Goal: Task Accomplishment & Management: Use online tool/utility

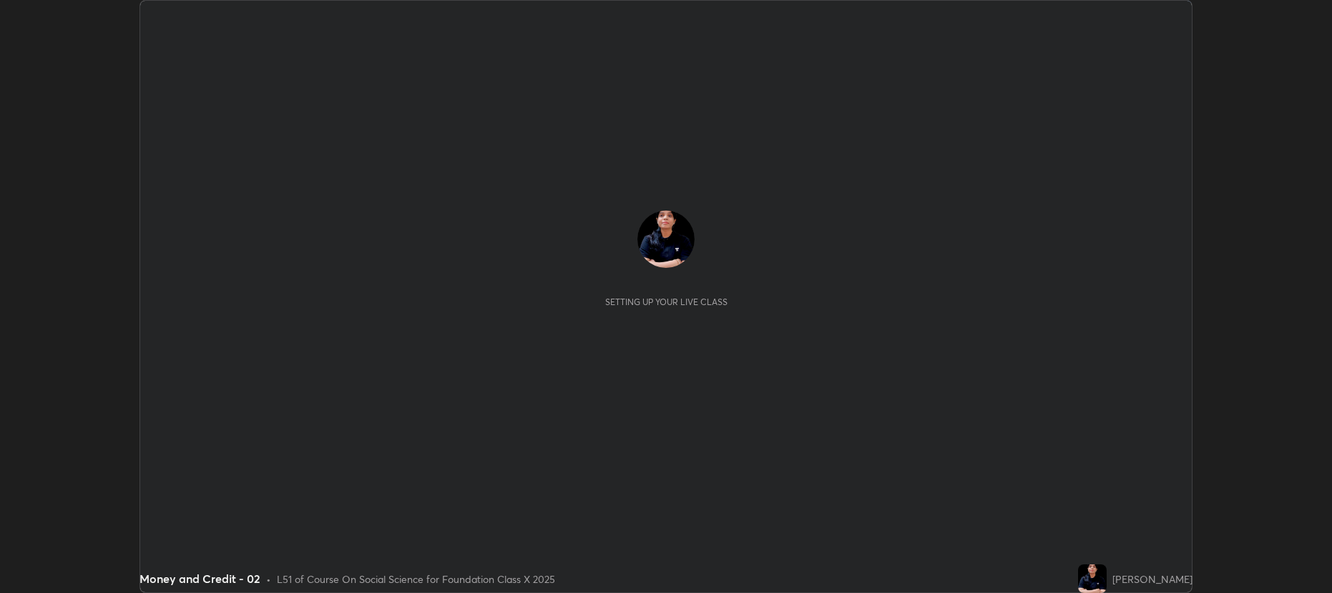
scroll to position [593, 1332]
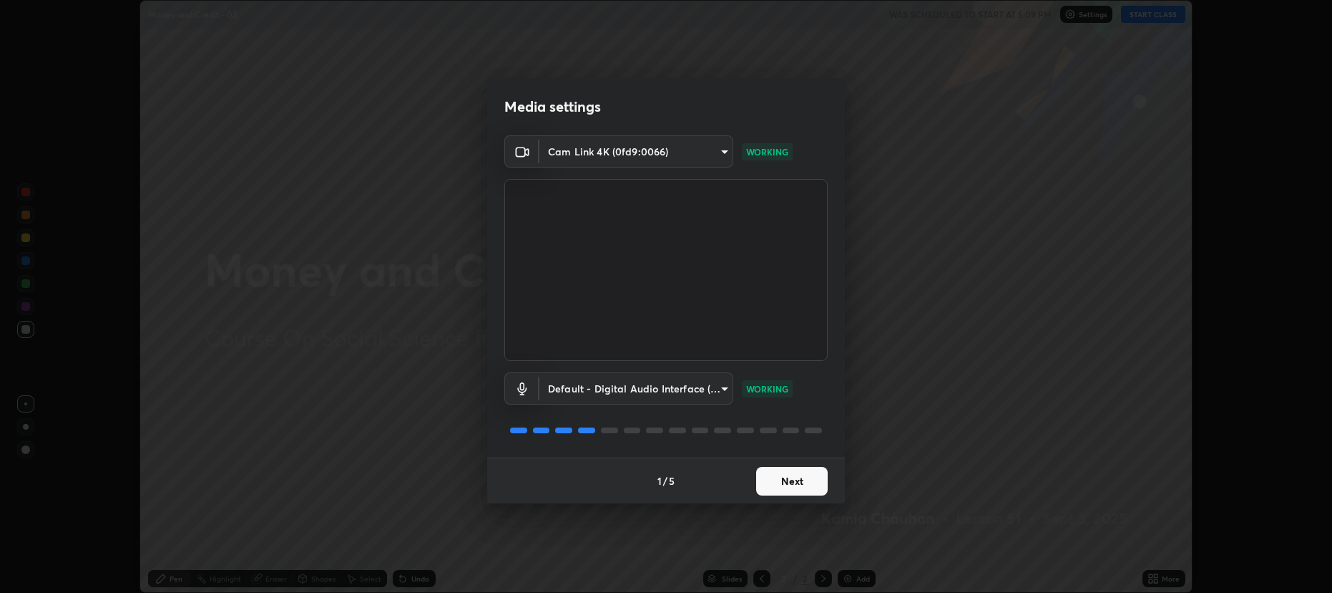
click at [781, 474] on button "Next" at bounding box center [792, 481] width 72 height 29
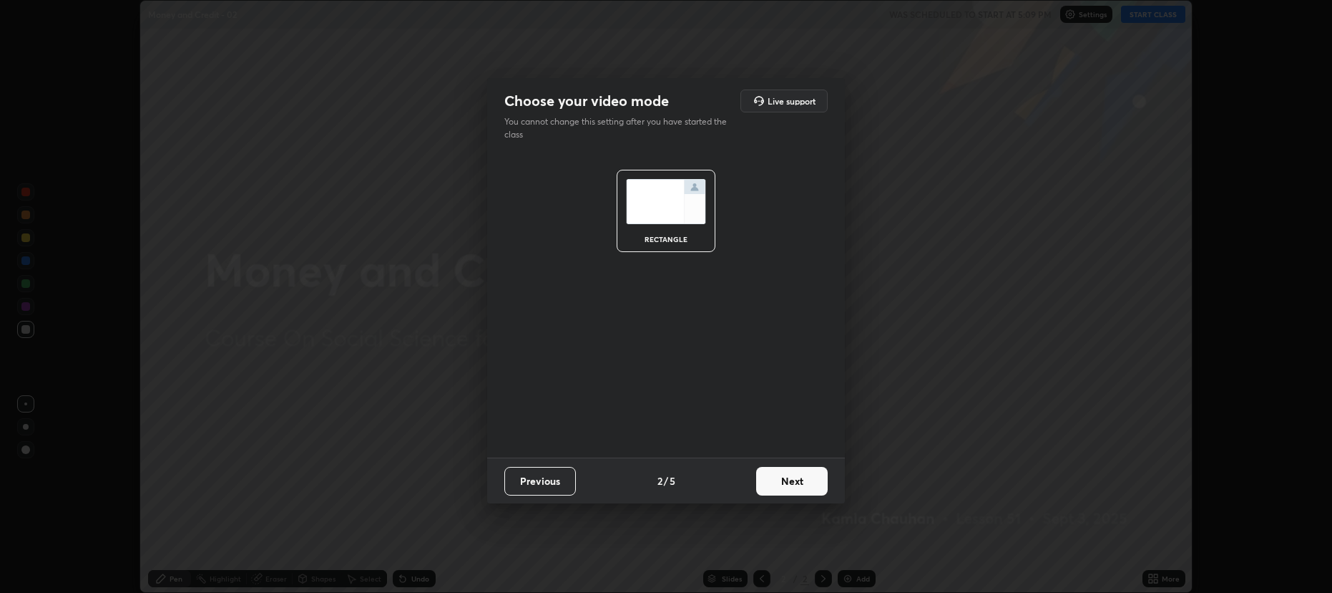
click at [794, 481] on button "Next" at bounding box center [792, 481] width 72 height 29
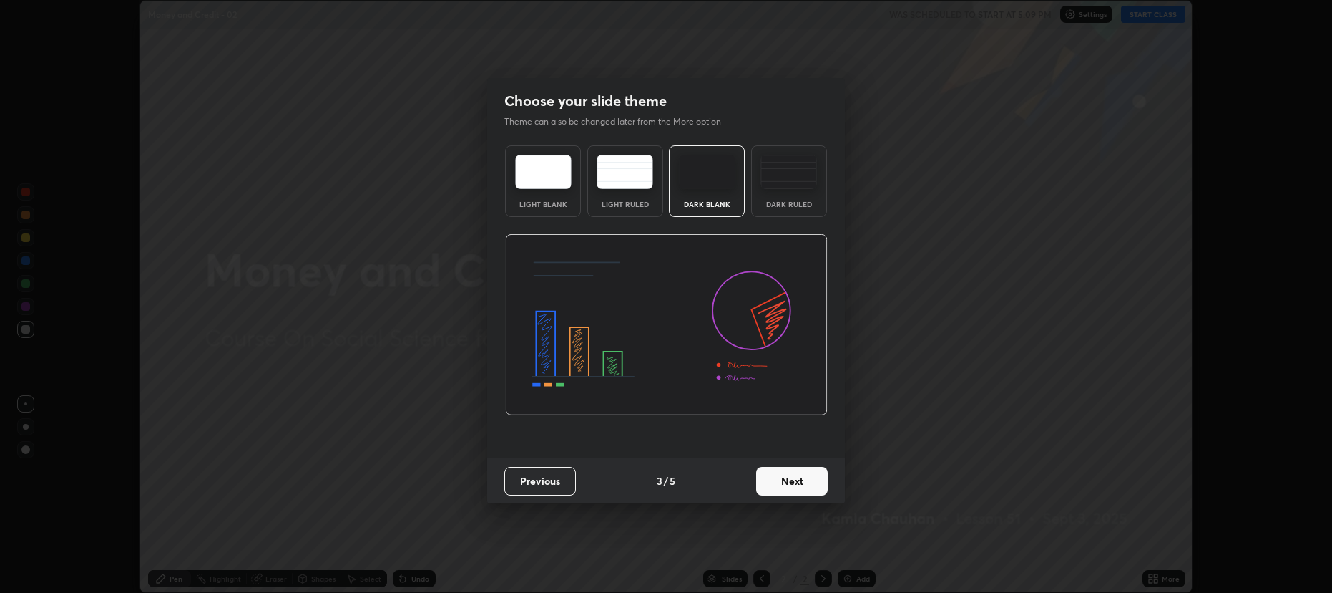
click at [781, 469] on button "Next" at bounding box center [792, 481] width 72 height 29
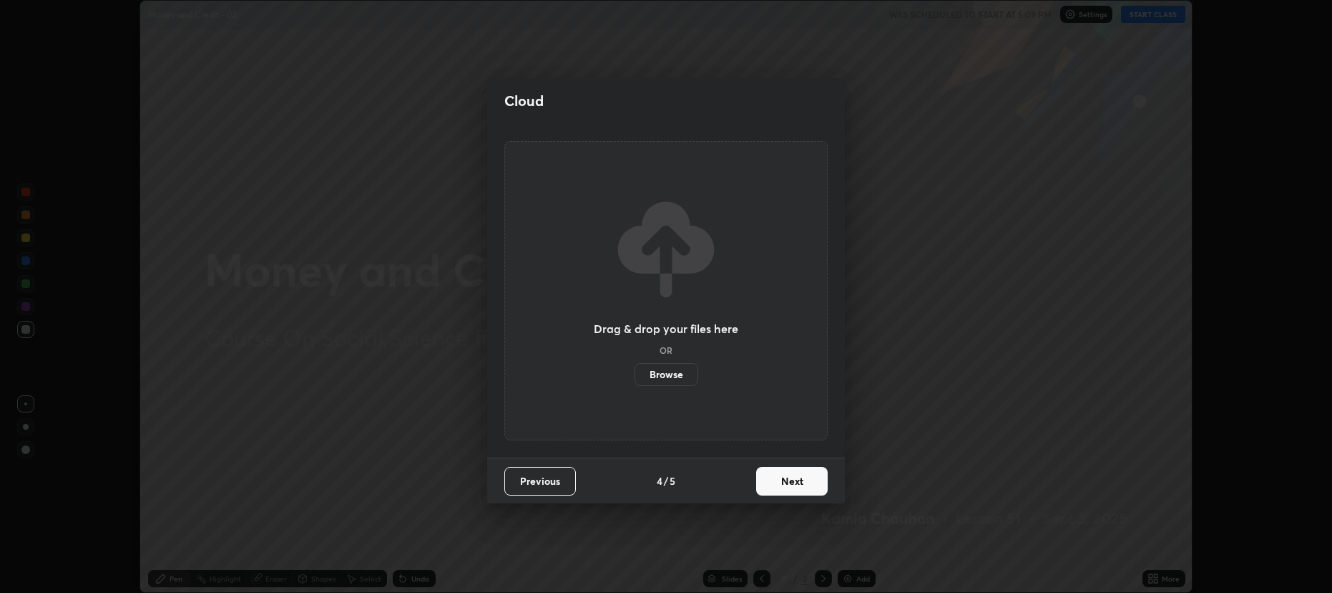
click at [784, 478] on button "Next" at bounding box center [792, 481] width 72 height 29
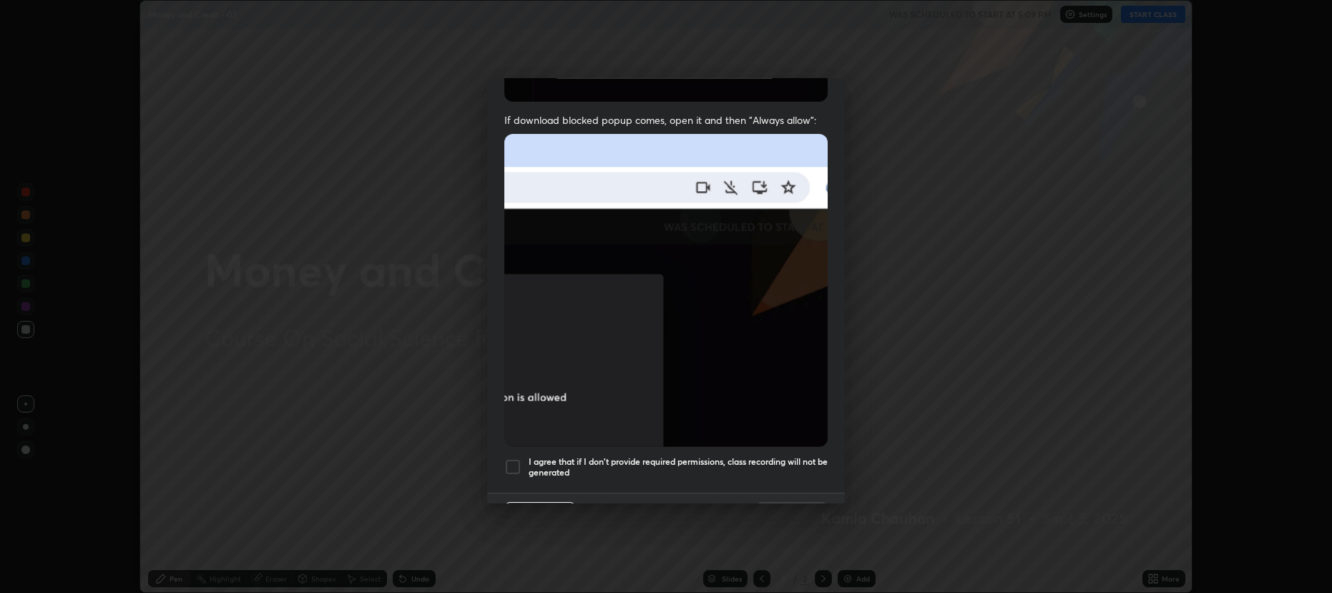
scroll to position [280, 0]
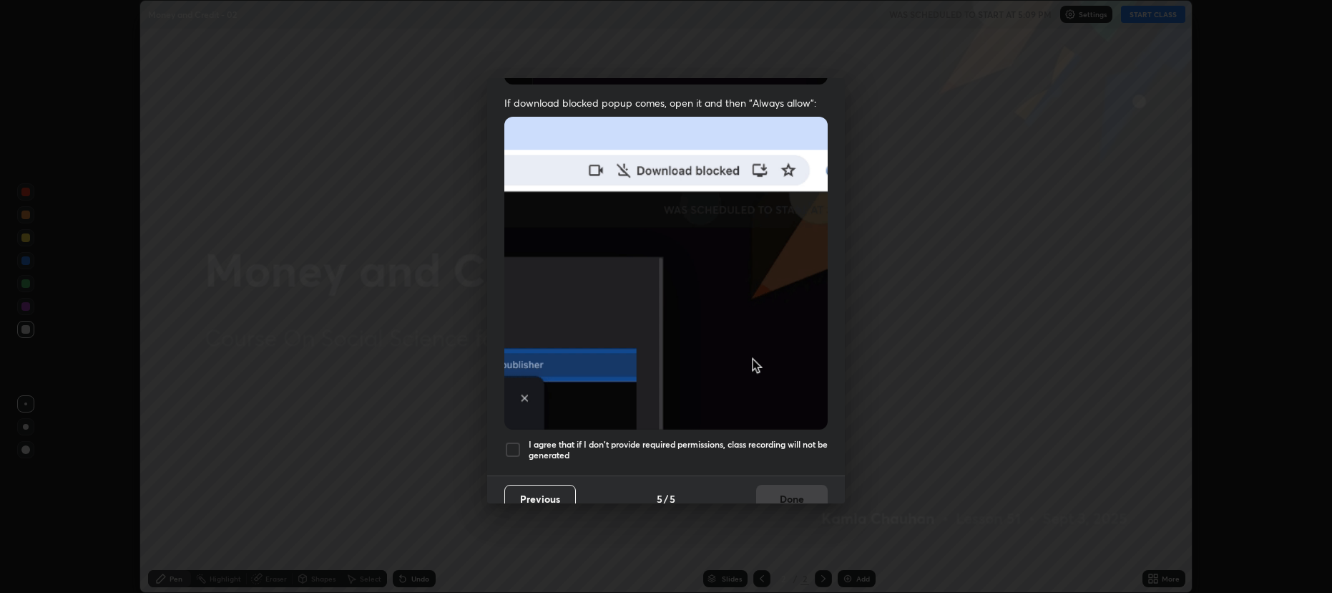
click at [510, 442] on div at bounding box center [513, 449] width 17 height 17
click at [791, 489] on button "Done" at bounding box center [792, 498] width 72 height 29
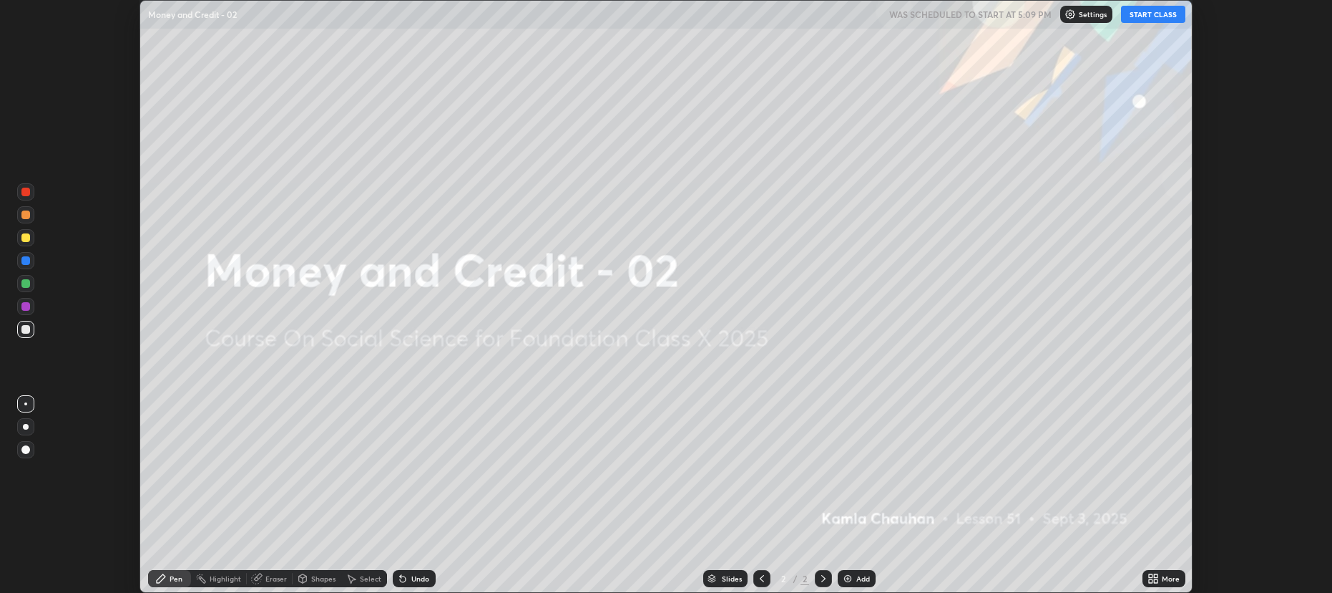
click at [1160, 14] on button "START CLASS" at bounding box center [1153, 14] width 64 height 17
click at [1156, 575] on icon at bounding box center [1156, 576] width 4 height 4
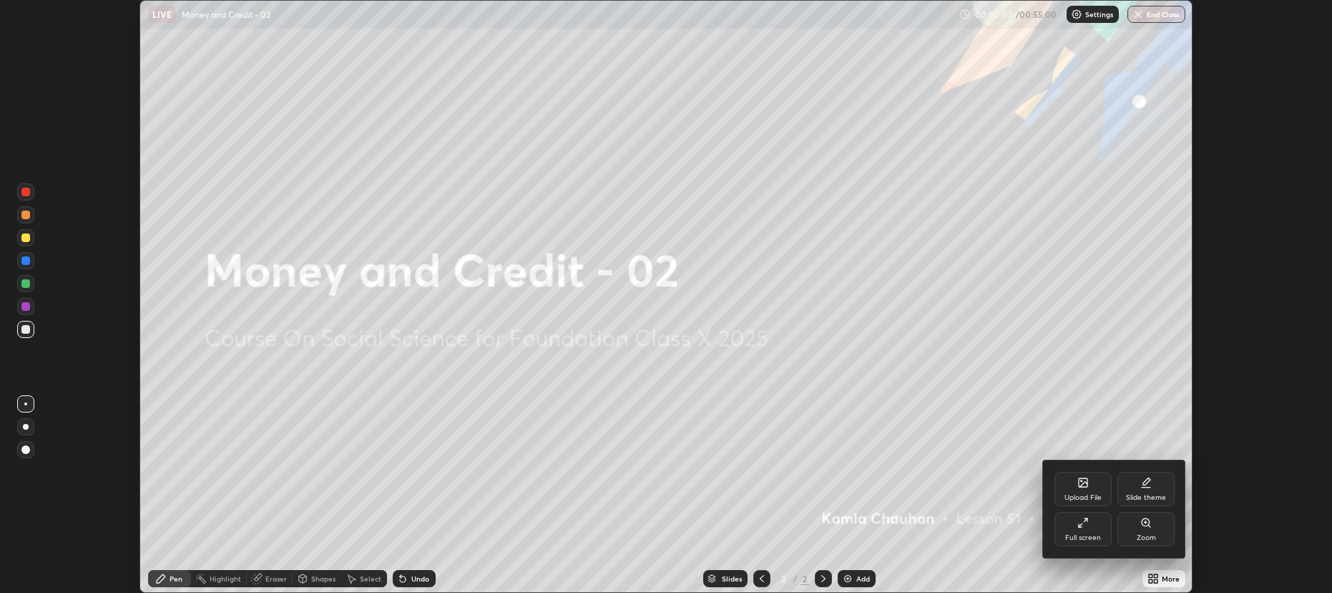
click at [1085, 488] on div "Upload File" at bounding box center [1083, 489] width 57 height 34
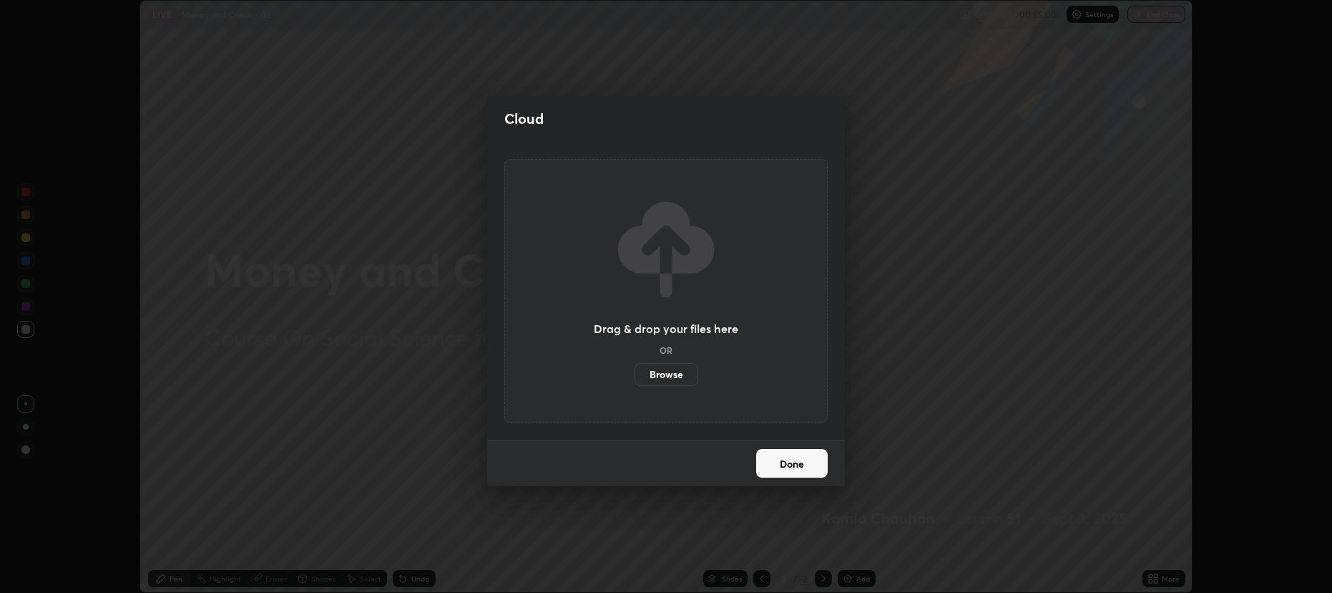
click at [675, 373] on label "Browse" at bounding box center [667, 374] width 64 height 23
click at [635, 373] on input "Browse" at bounding box center [635, 374] width 0 height 23
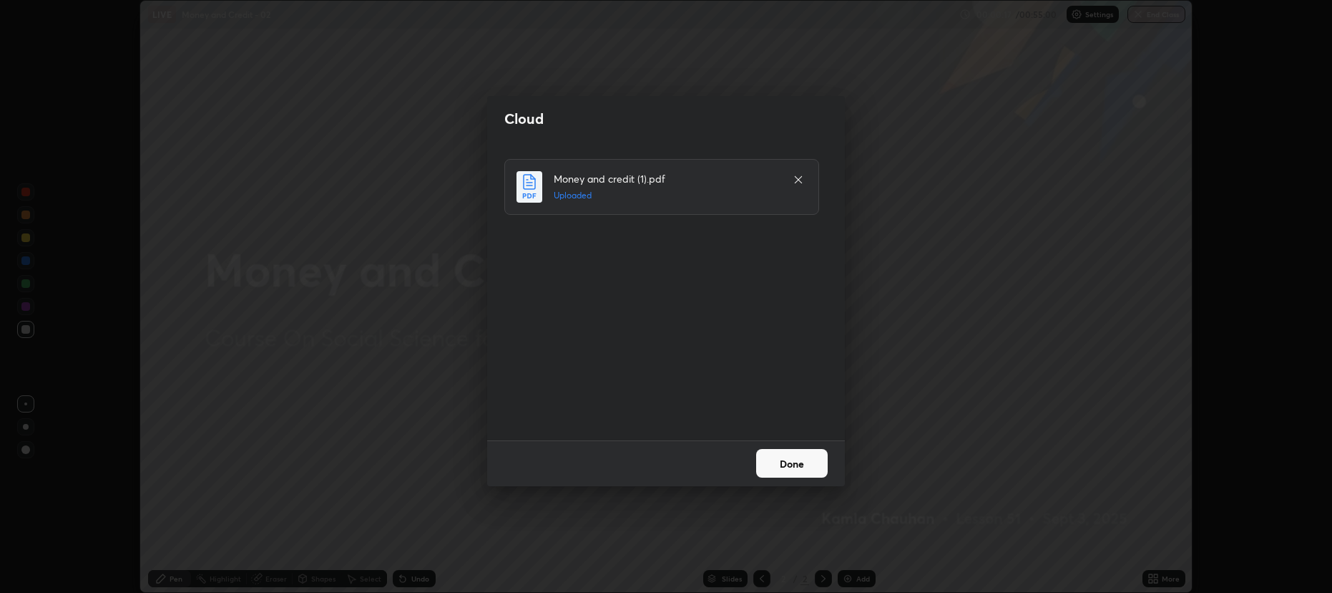
click at [791, 460] on button "Done" at bounding box center [792, 463] width 72 height 29
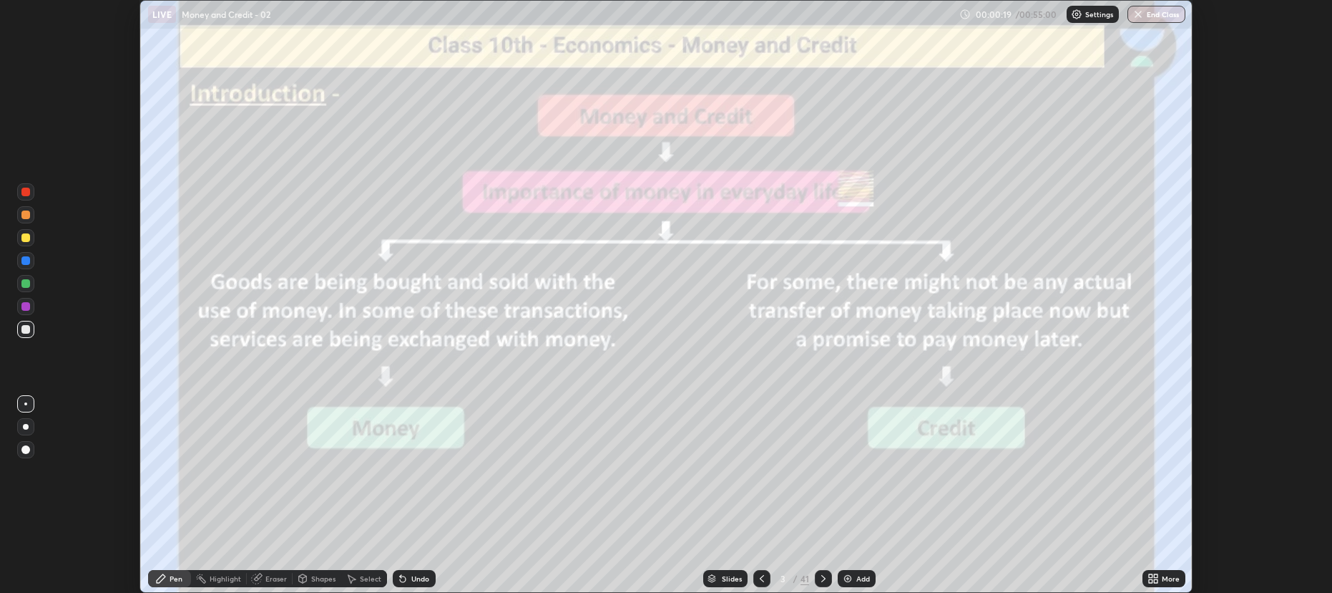
click at [730, 577] on div "Slides" at bounding box center [732, 578] width 20 height 7
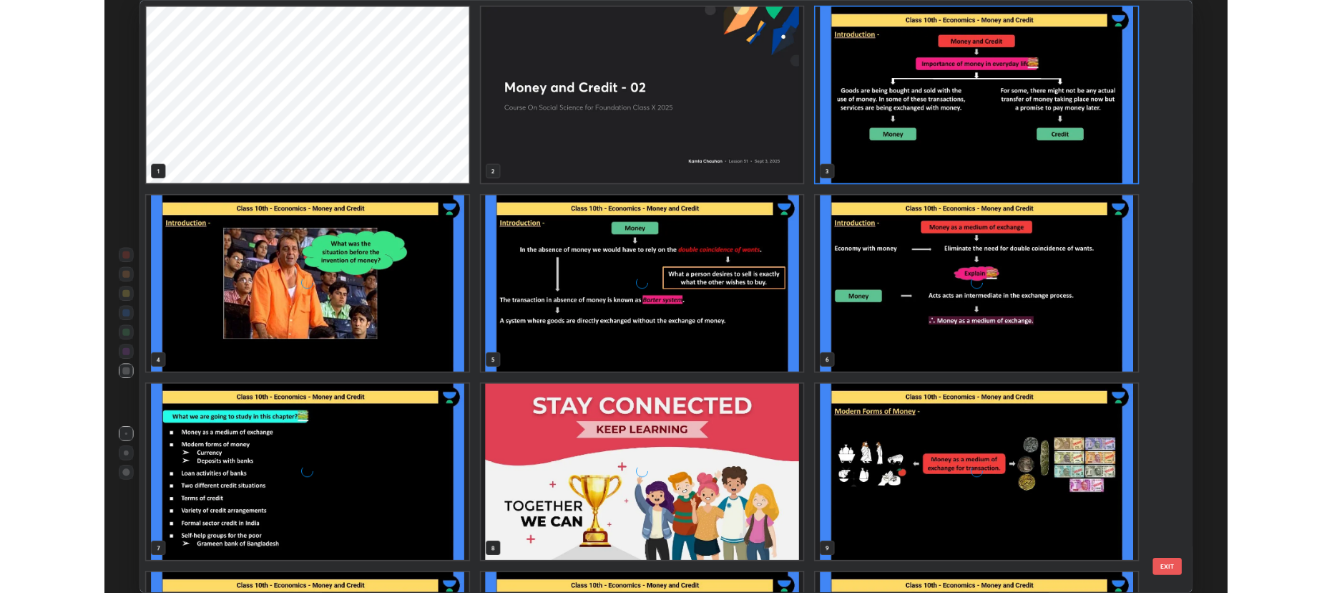
scroll to position [697, 1240]
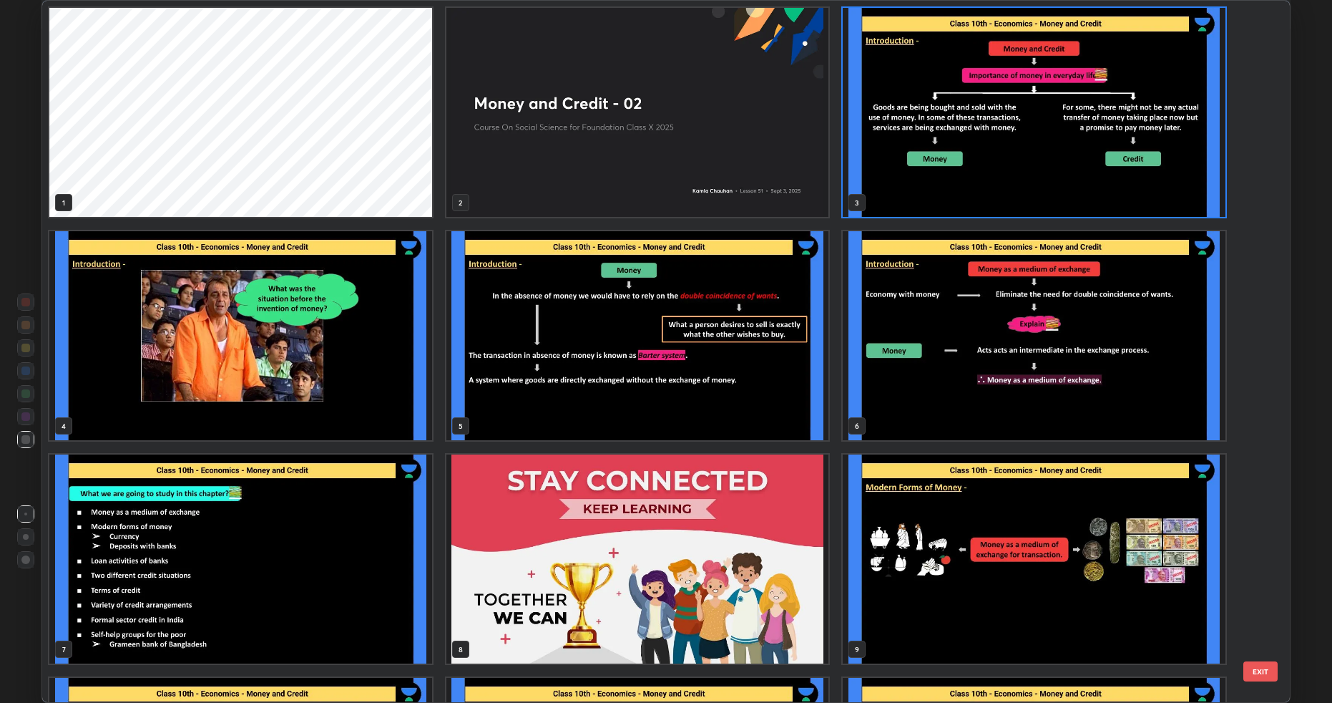
click at [907, 190] on img "grid" at bounding box center [1035, 112] width 383 height 209
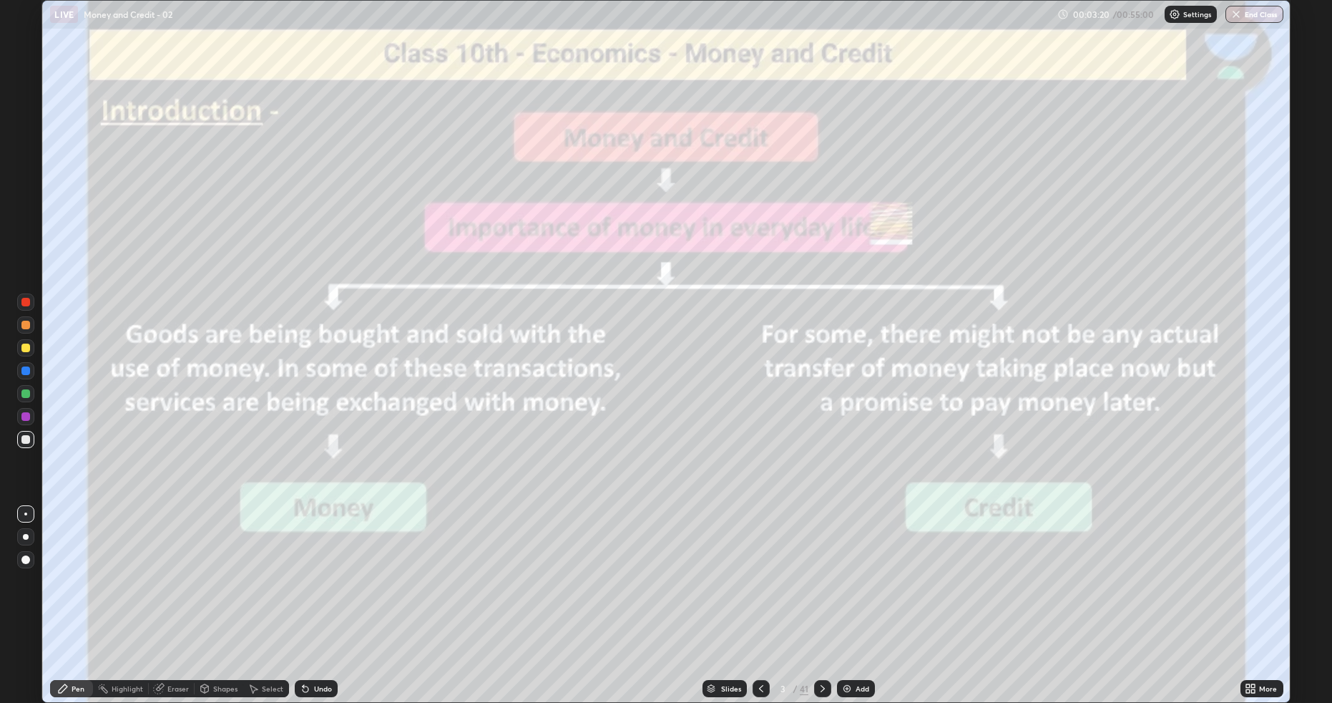
click at [819, 592] on icon at bounding box center [822, 688] width 11 height 11
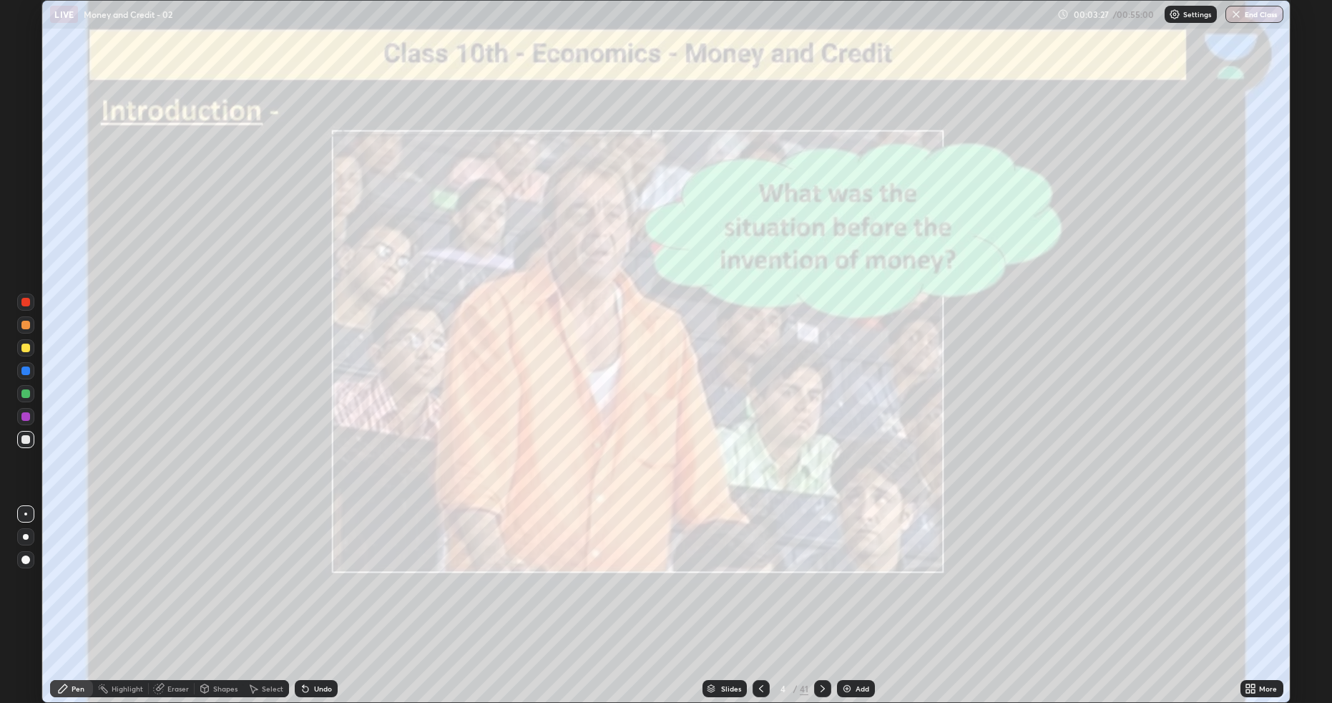
click at [822, 592] on icon at bounding box center [822, 688] width 11 height 11
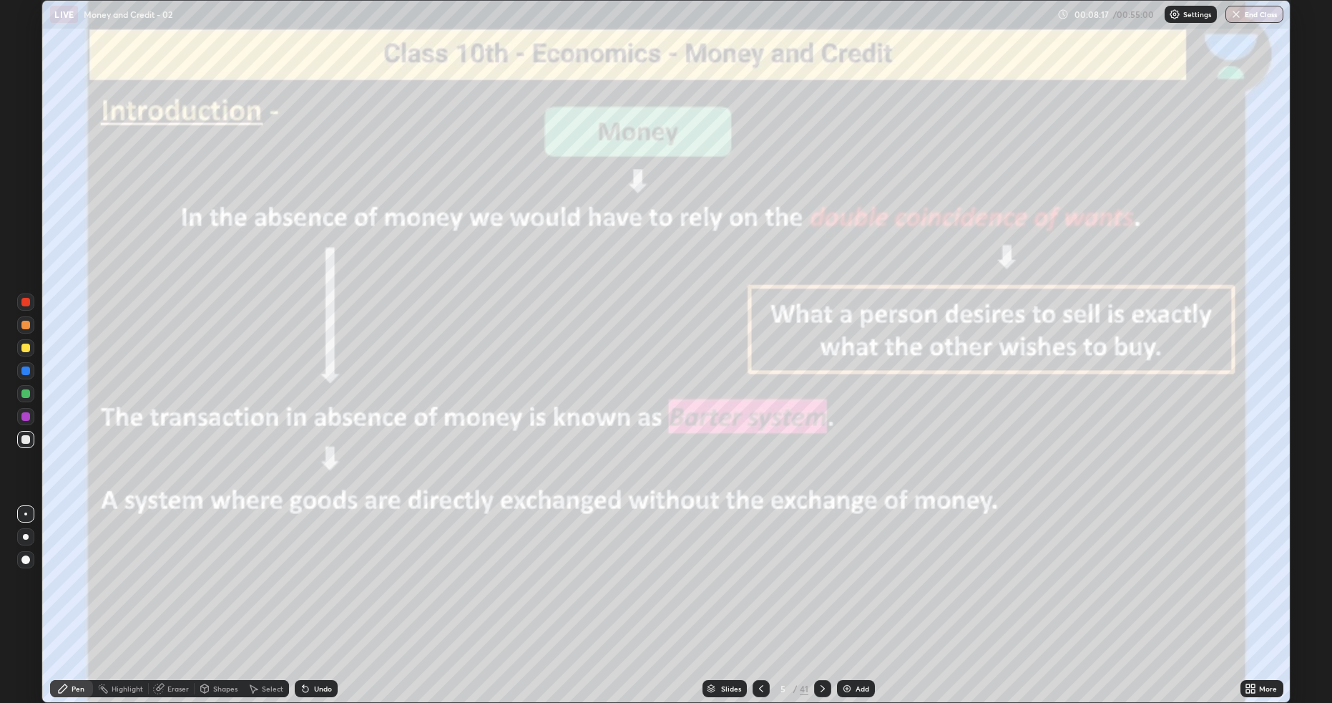
click at [821, 592] on icon at bounding box center [823, 688] width 4 height 7
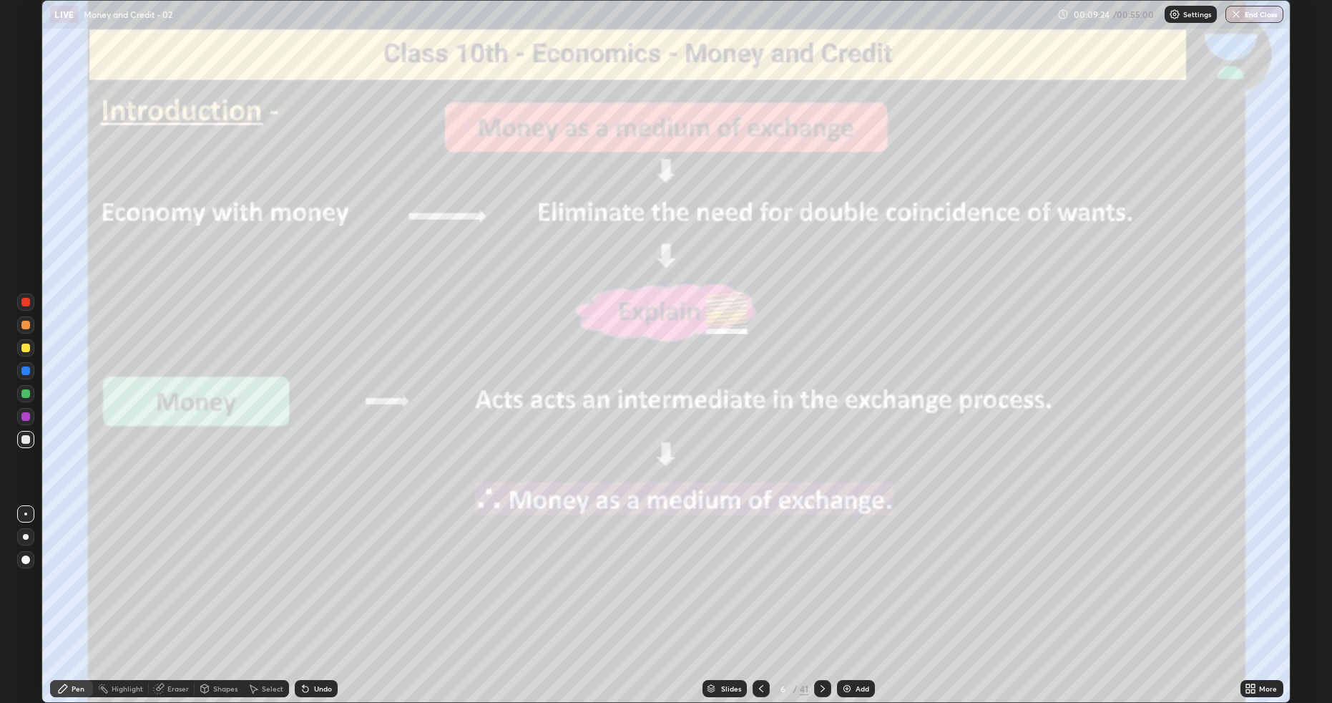
click at [760, 592] on icon at bounding box center [761, 688] width 11 height 11
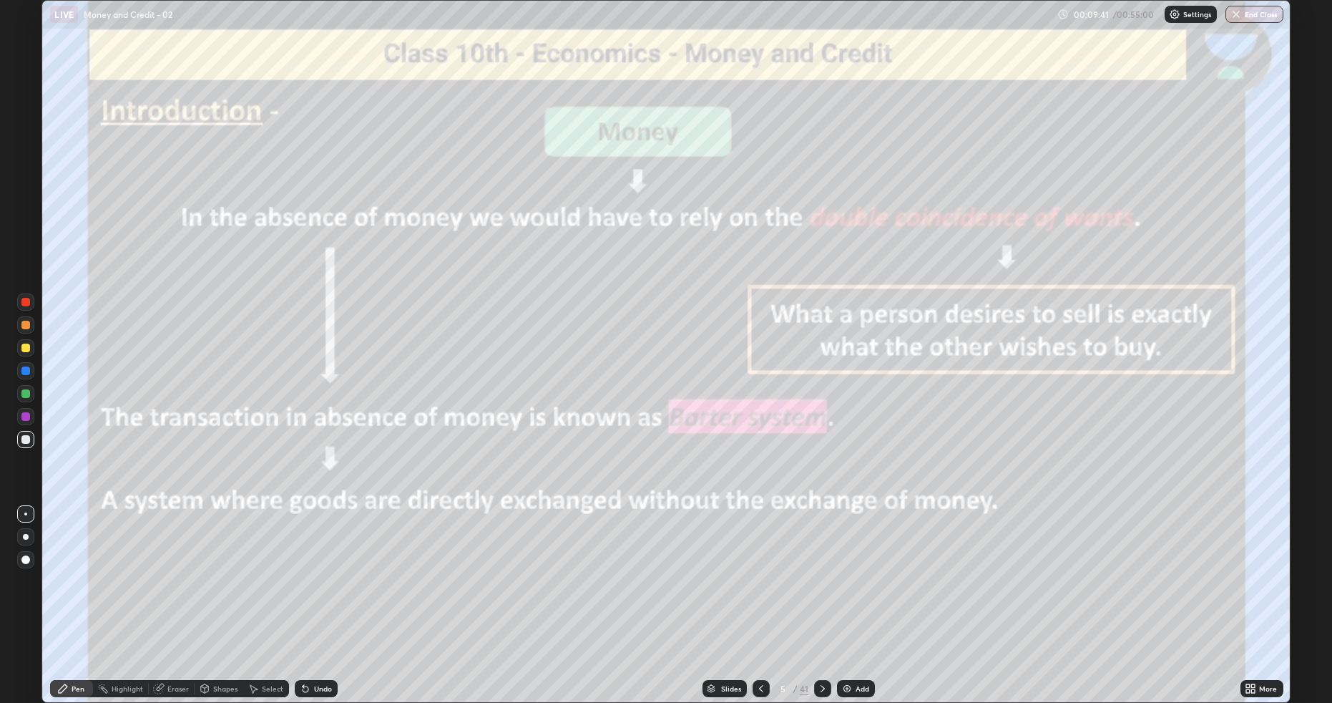
click at [820, 592] on icon at bounding box center [822, 688] width 11 height 11
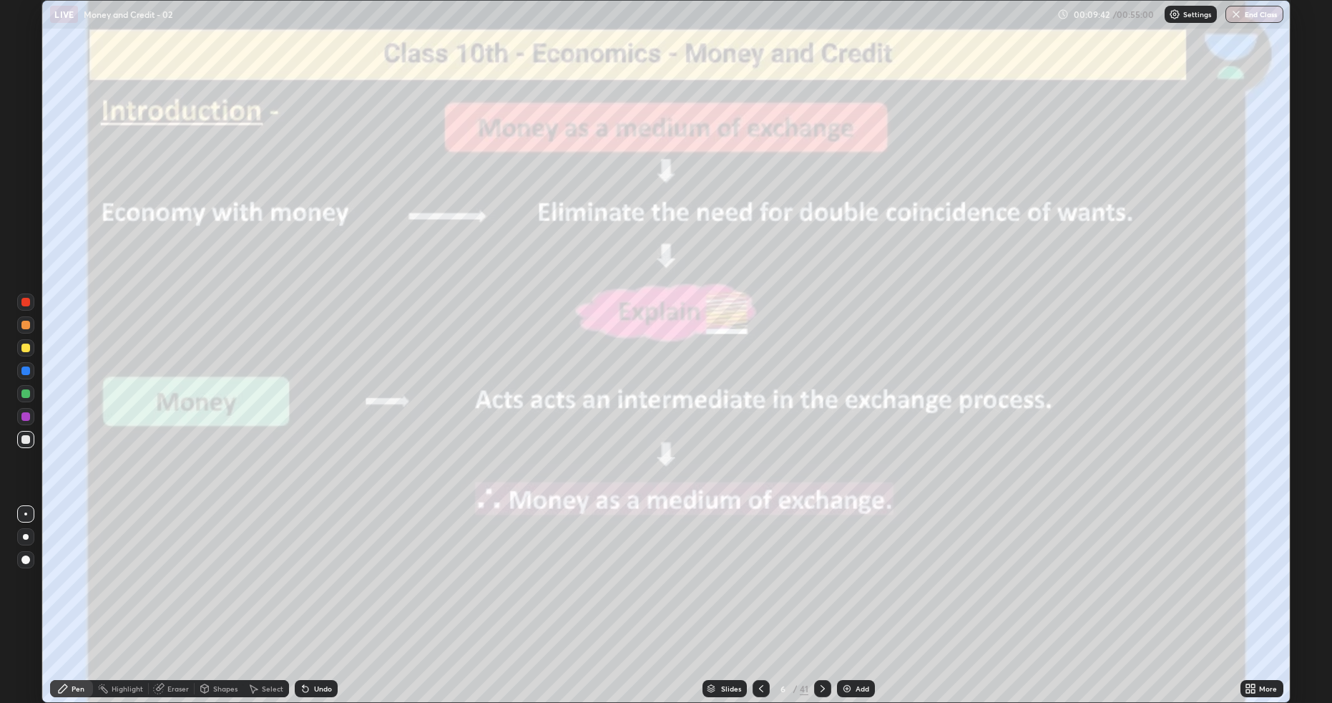
click at [822, 592] on icon at bounding box center [822, 688] width 11 height 11
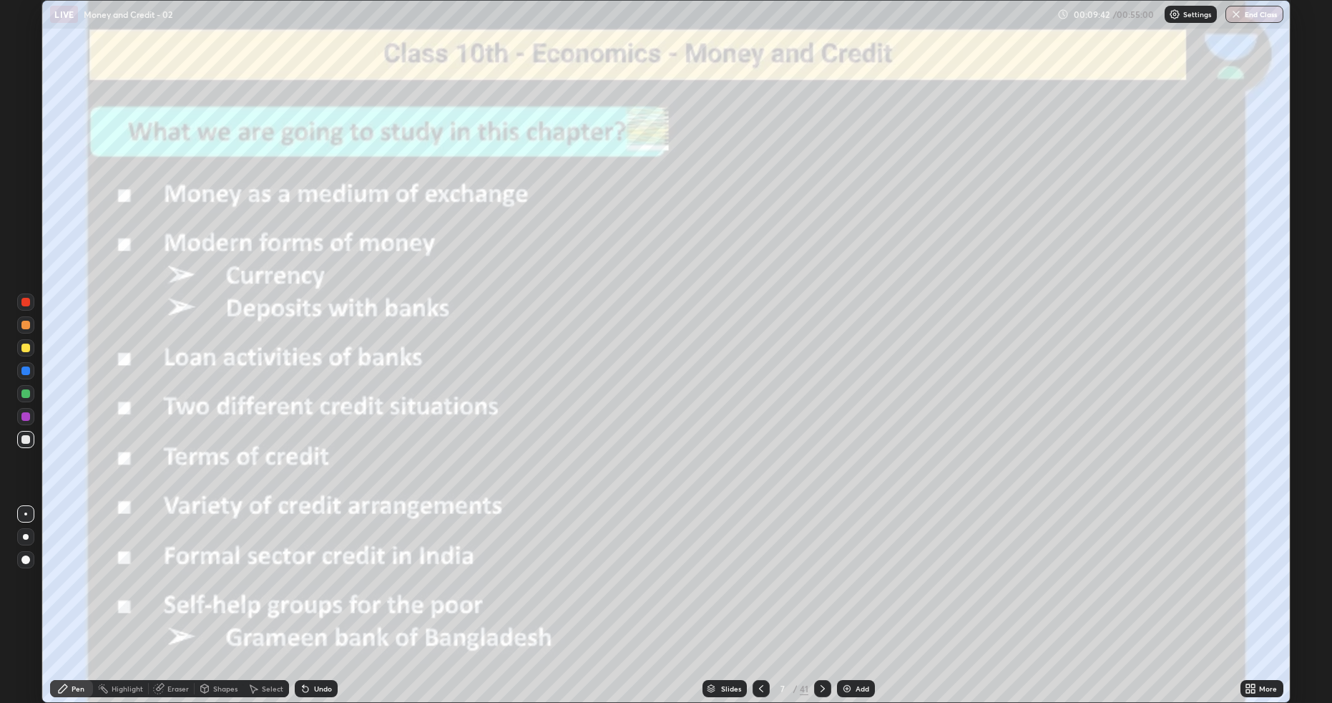
click at [822, 592] on icon at bounding box center [822, 688] width 11 height 11
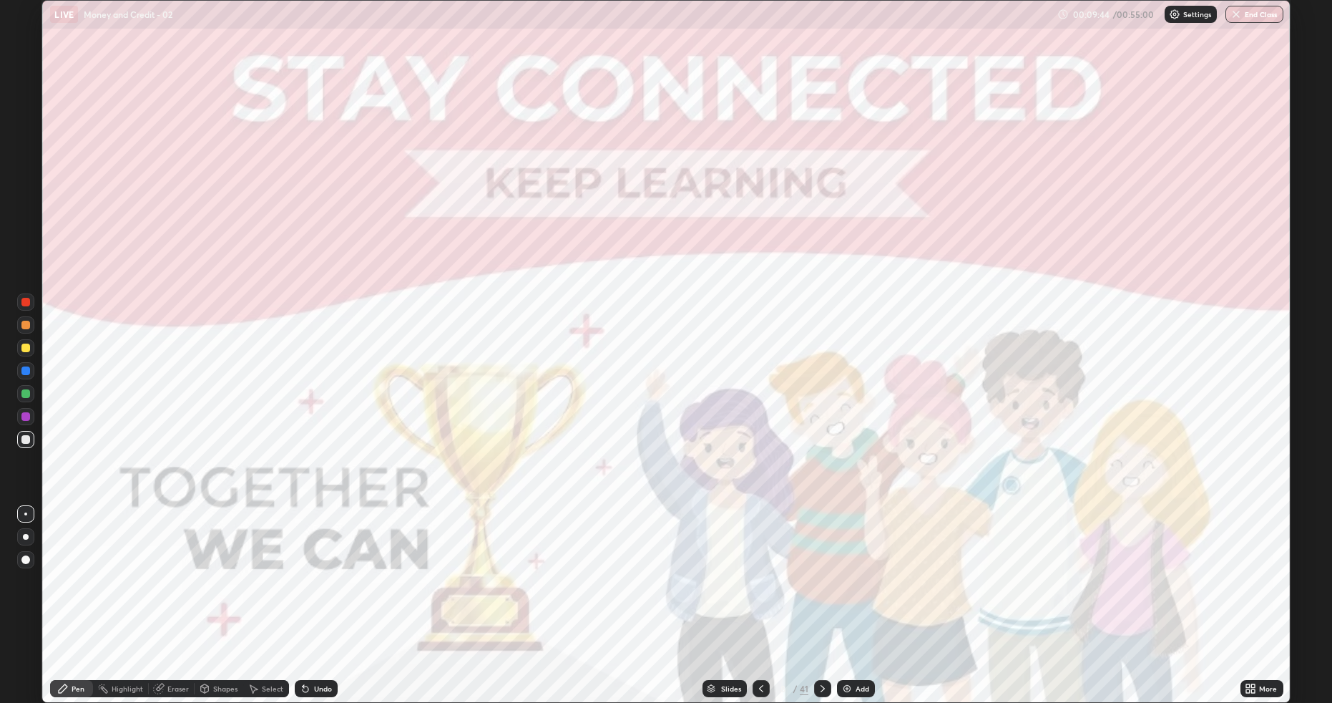
click at [817, 592] on icon at bounding box center [822, 688] width 11 height 11
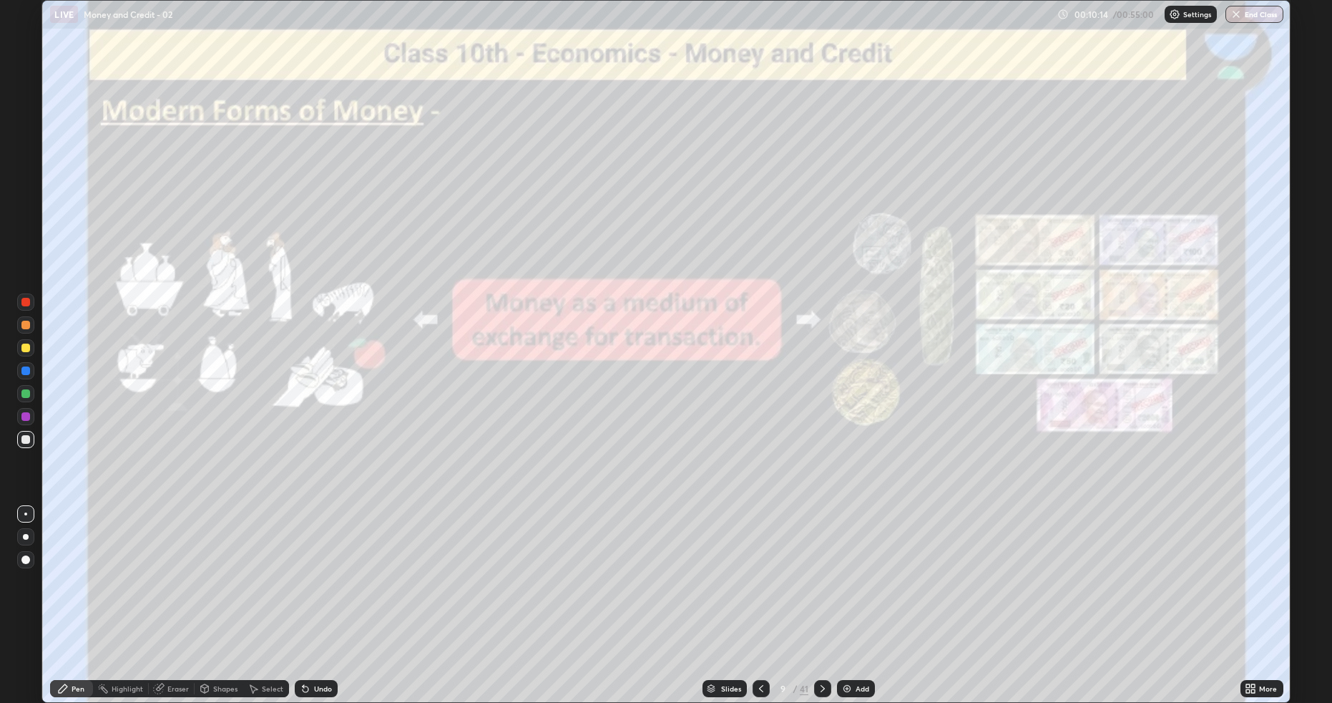
click at [820, 592] on icon at bounding box center [822, 688] width 11 height 11
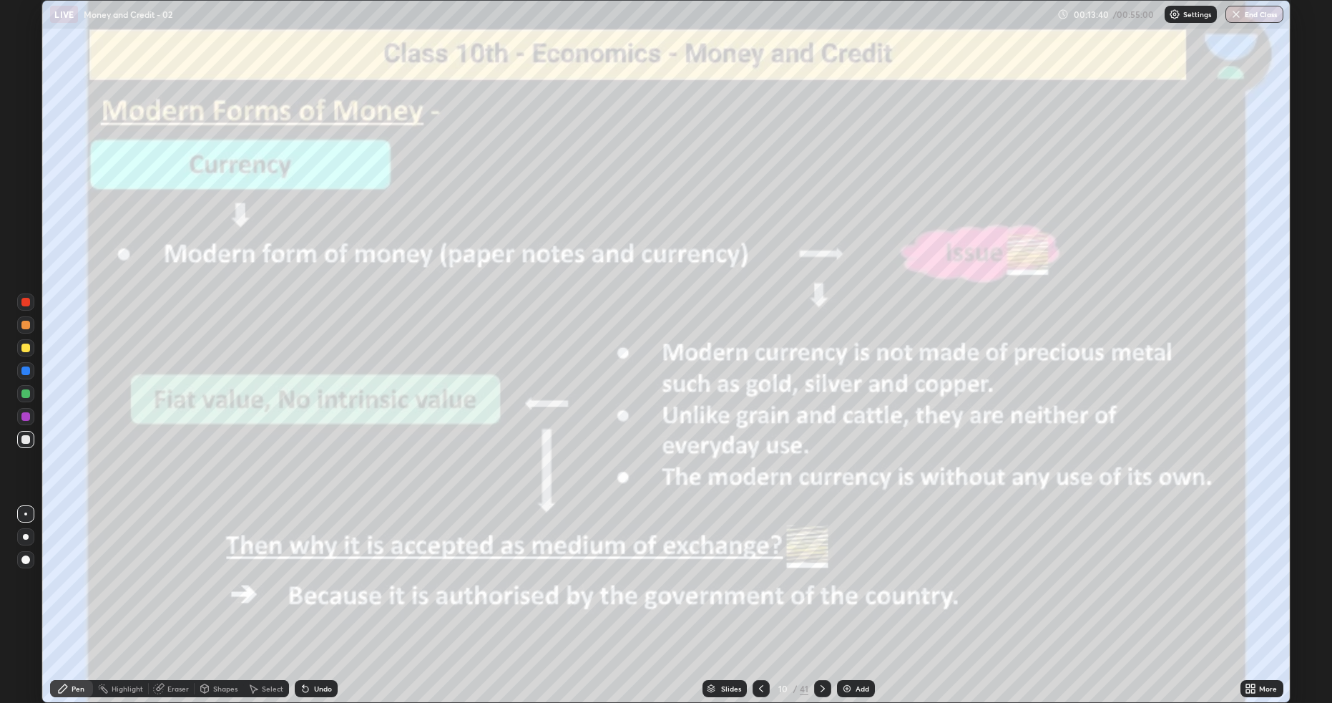
click at [822, 592] on icon at bounding box center [823, 688] width 4 height 7
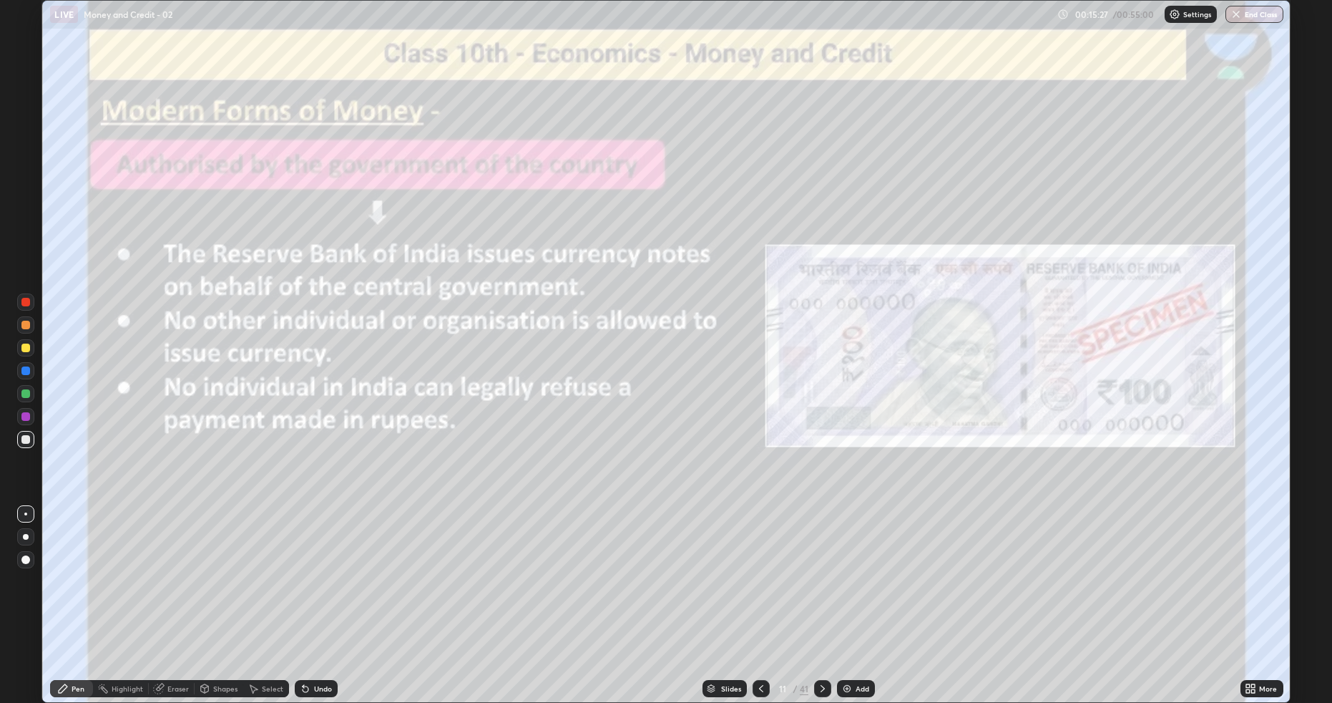
click at [820, 592] on icon at bounding box center [822, 688] width 11 height 11
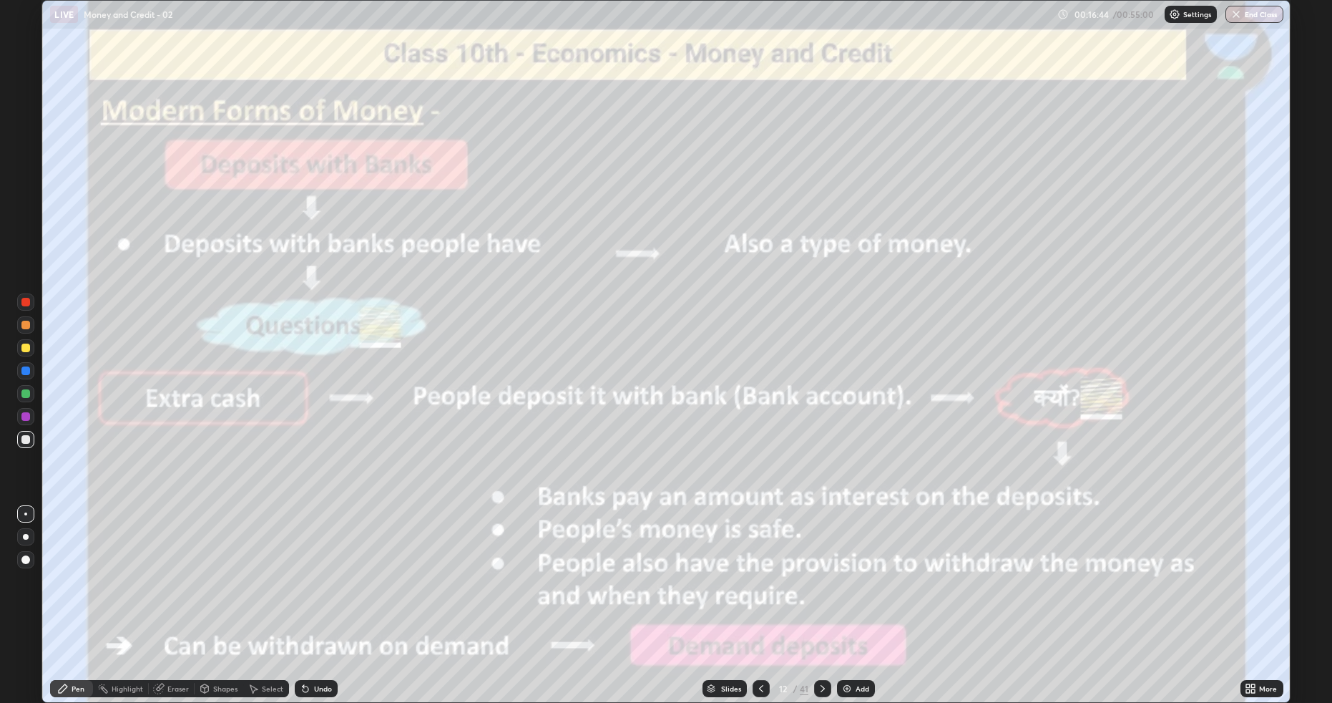
click at [817, 592] on icon at bounding box center [822, 688] width 11 height 11
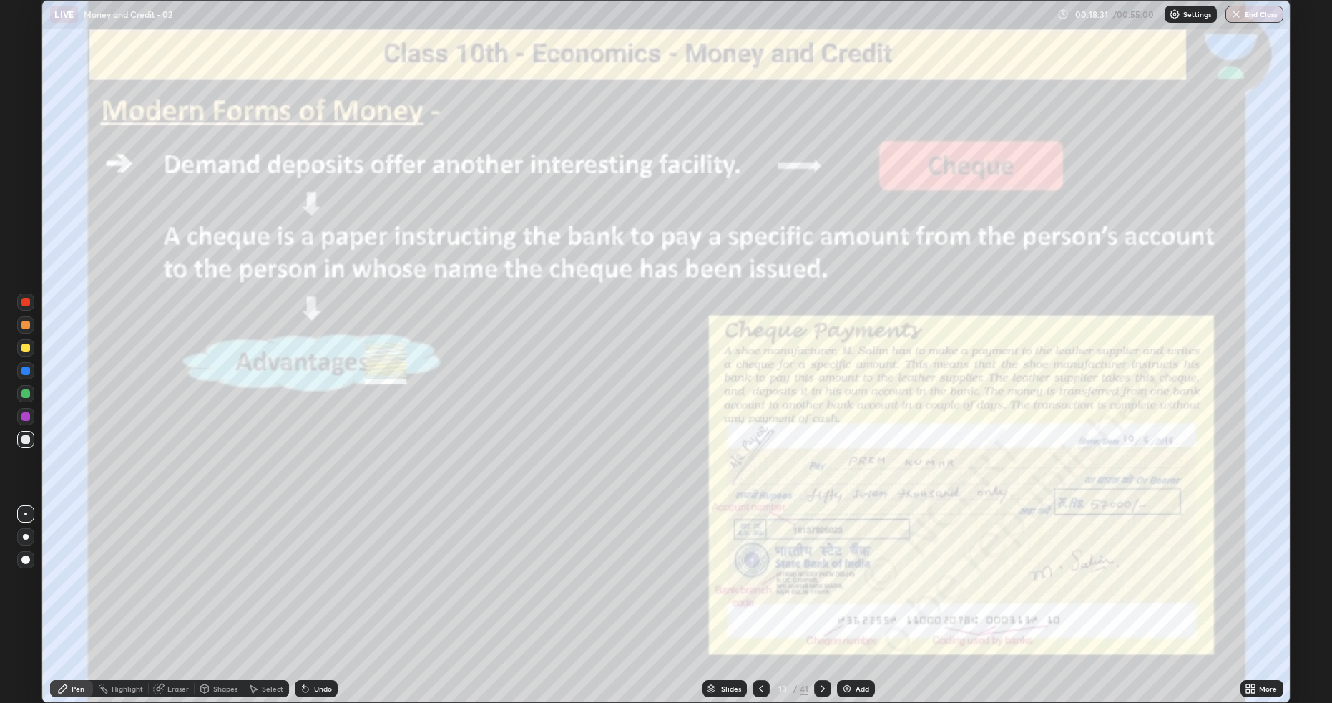
click at [822, 592] on icon at bounding box center [822, 688] width 11 height 11
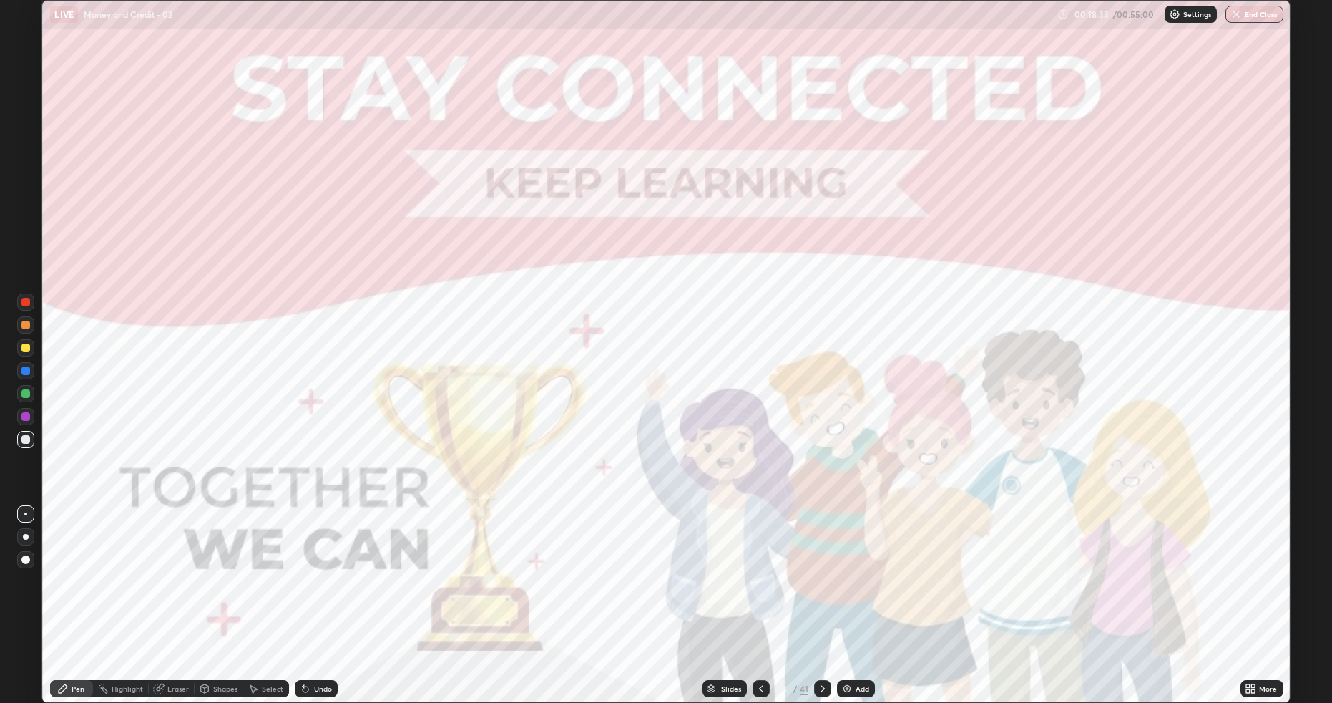
click at [820, 592] on icon at bounding box center [822, 688] width 11 height 11
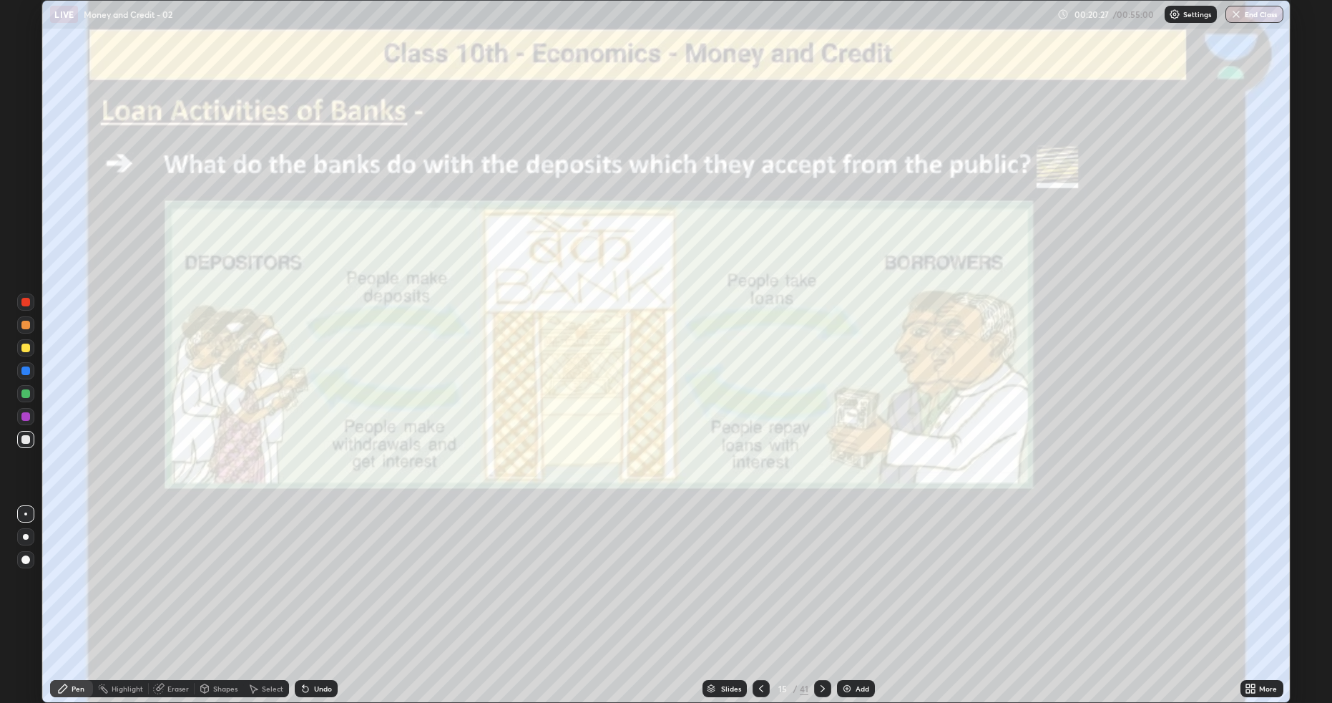
click at [80, 592] on div "Pen" at bounding box center [71, 688] width 43 height 29
click at [78, 592] on div "Pen" at bounding box center [78, 688] width 13 height 7
click at [78, 592] on div "Pen" at bounding box center [71, 688] width 43 height 17
click at [218, 592] on div "Shapes" at bounding box center [225, 688] width 24 height 7
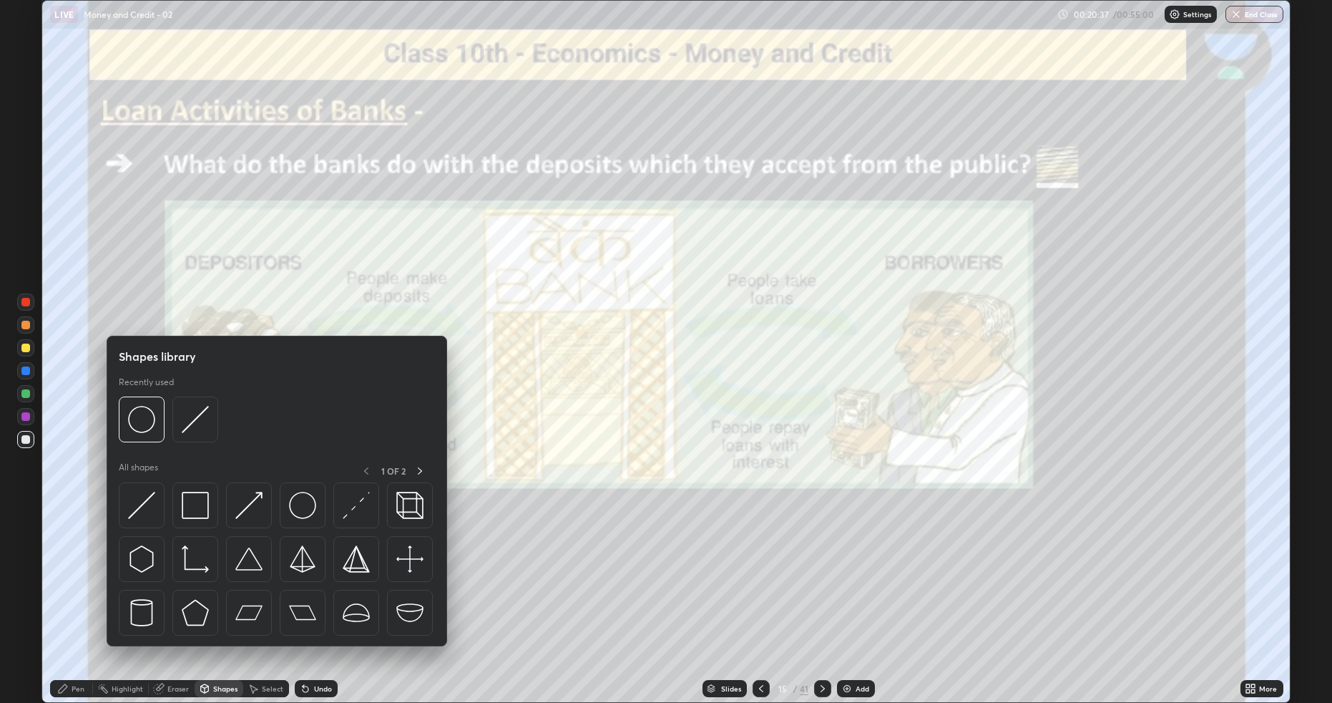
click at [227, 592] on div "Shapes" at bounding box center [225, 688] width 24 height 7
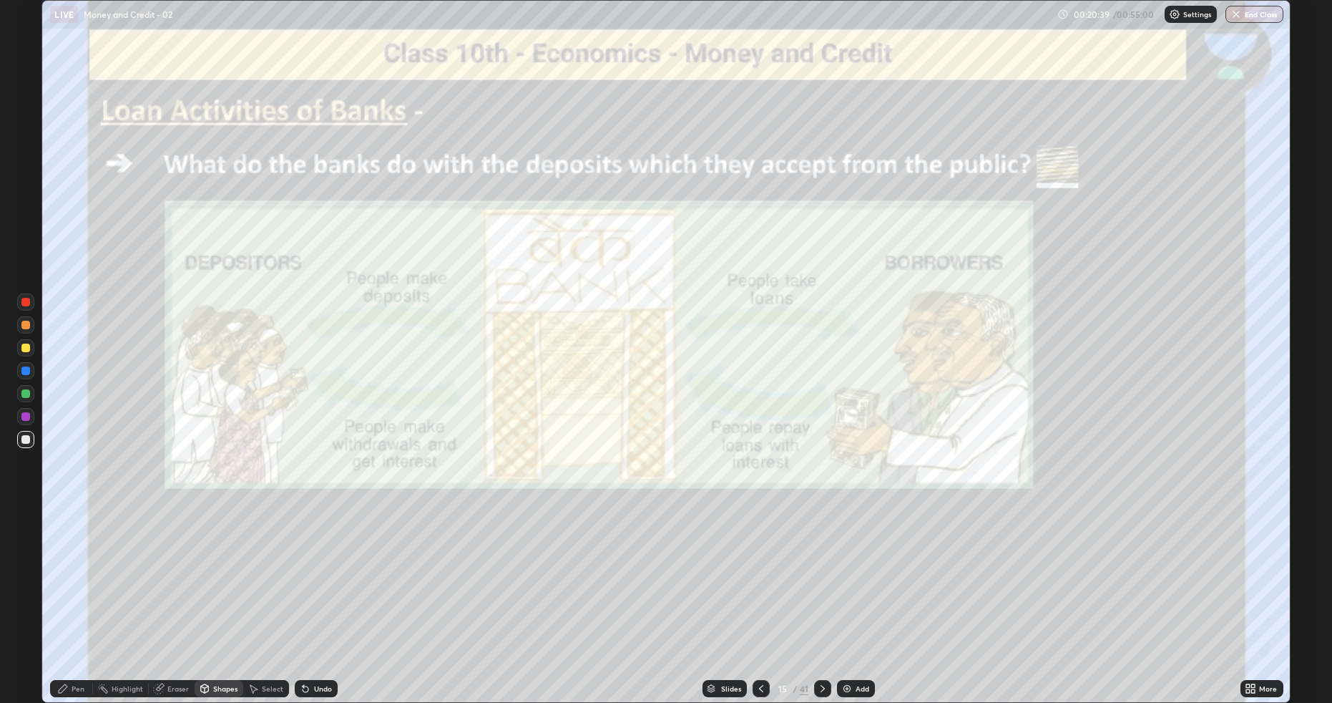
click at [80, 592] on div "Pen" at bounding box center [78, 688] width 13 height 7
click at [174, 592] on div "Eraser" at bounding box center [177, 688] width 21 height 7
click at [170, 592] on div "Eraser" at bounding box center [177, 688] width 21 height 7
click at [175, 592] on div "Eraser" at bounding box center [177, 688] width 21 height 7
click at [215, 592] on div "Shapes" at bounding box center [225, 688] width 24 height 7
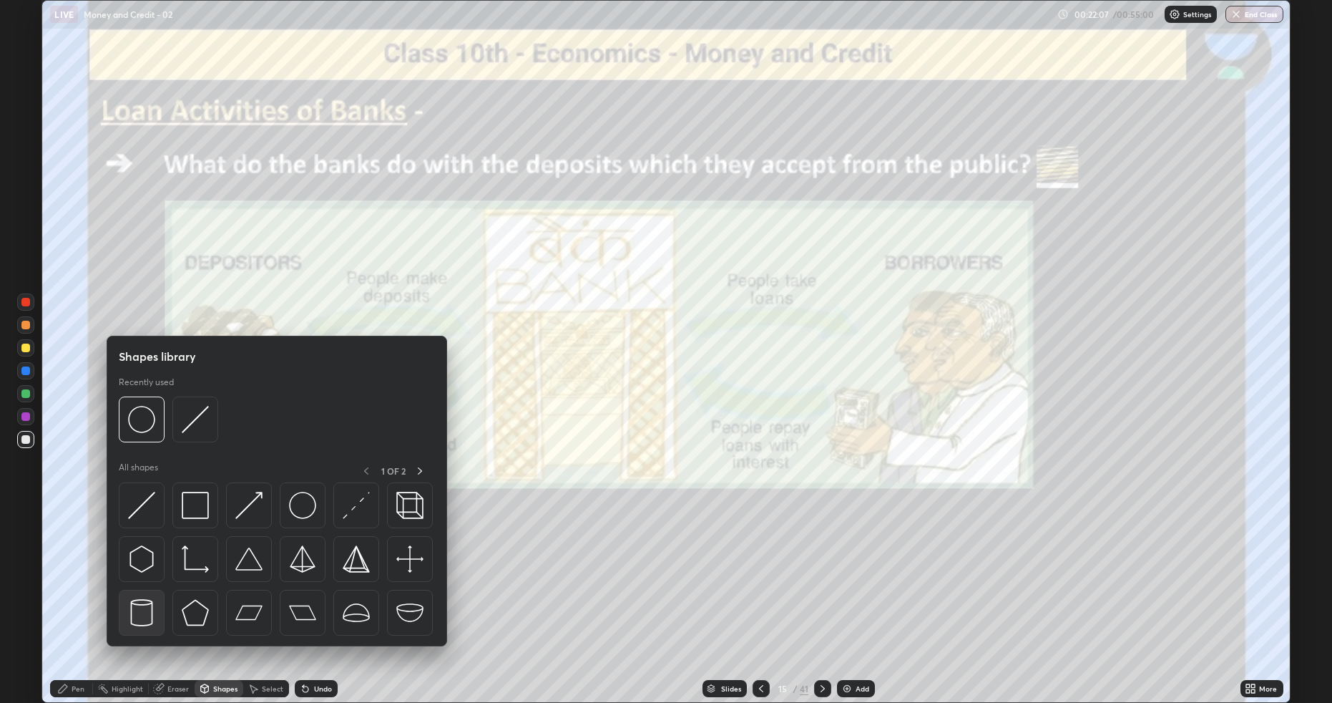
click at [150, 592] on img at bounding box center [141, 612] width 27 height 27
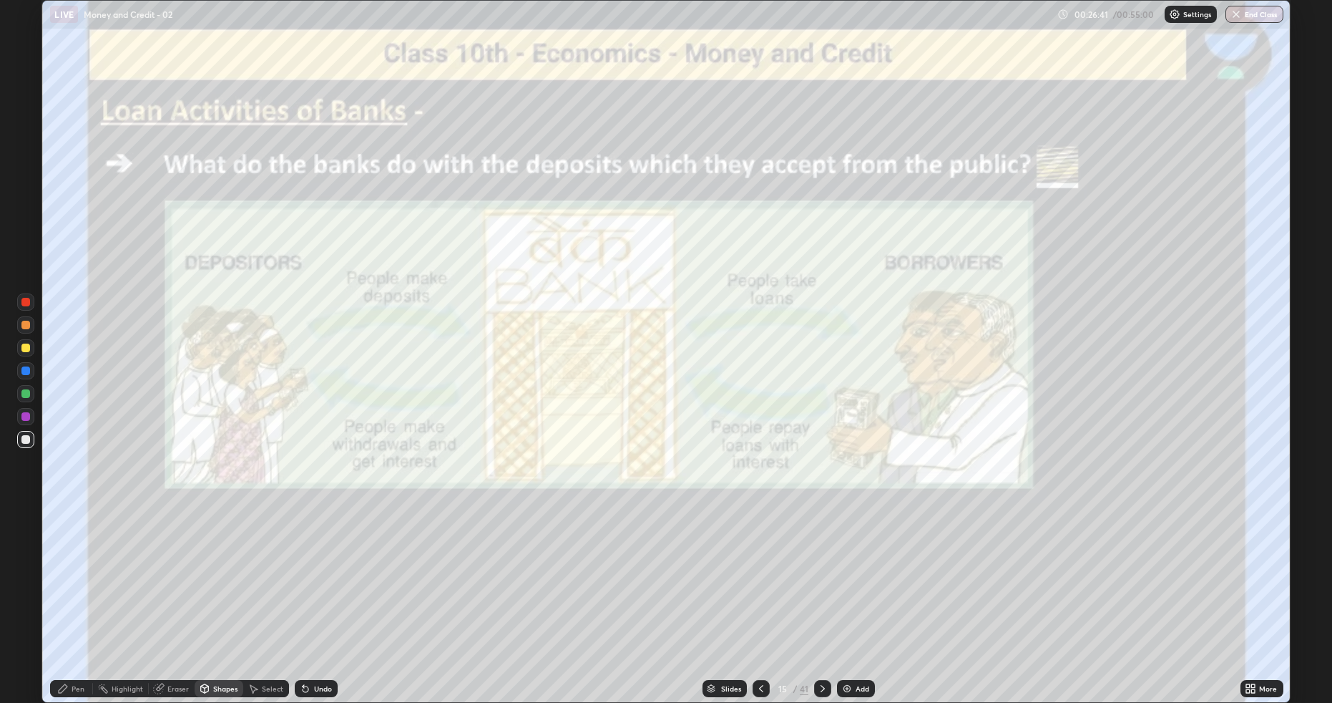
click at [67, 592] on icon at bounding box center [63, 688] width 9 height 9
click at [824, 592] on icon at bounding box center [822, 688] width 11 height 11
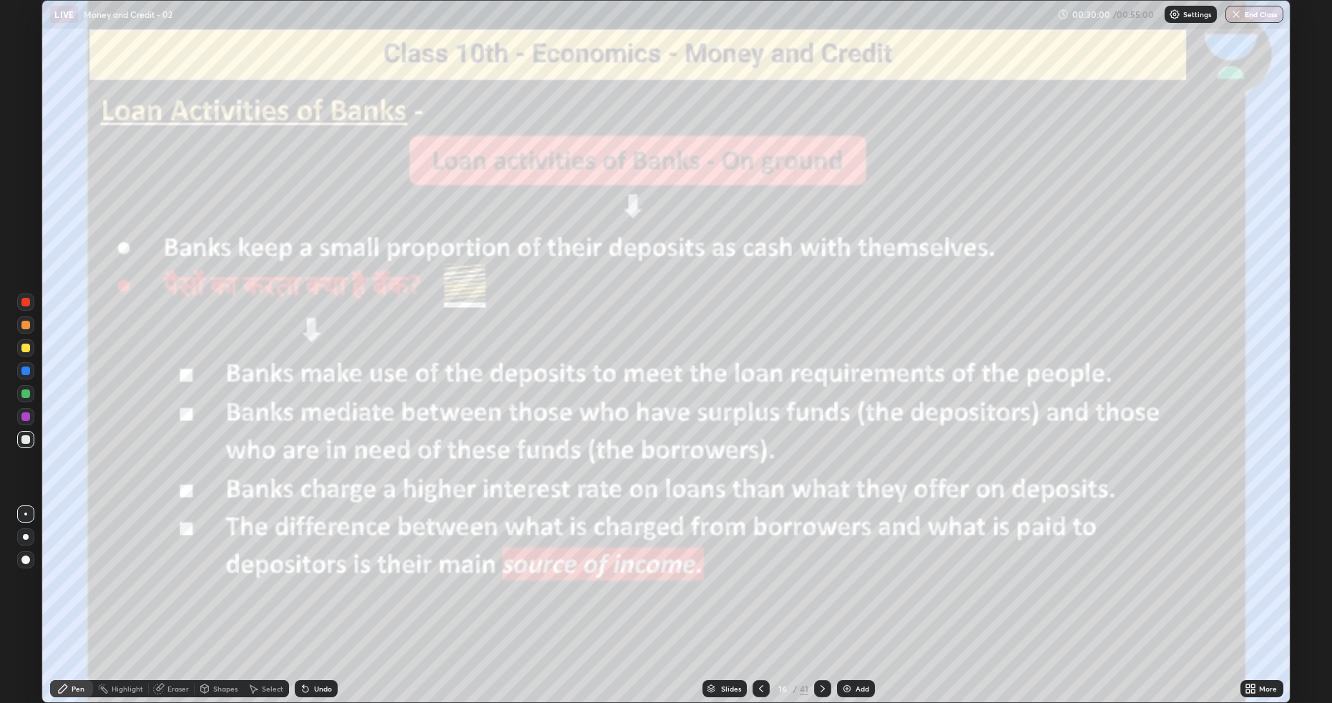
click at [844, 592] on img at bounding box center [847, 688] width 11 height 11
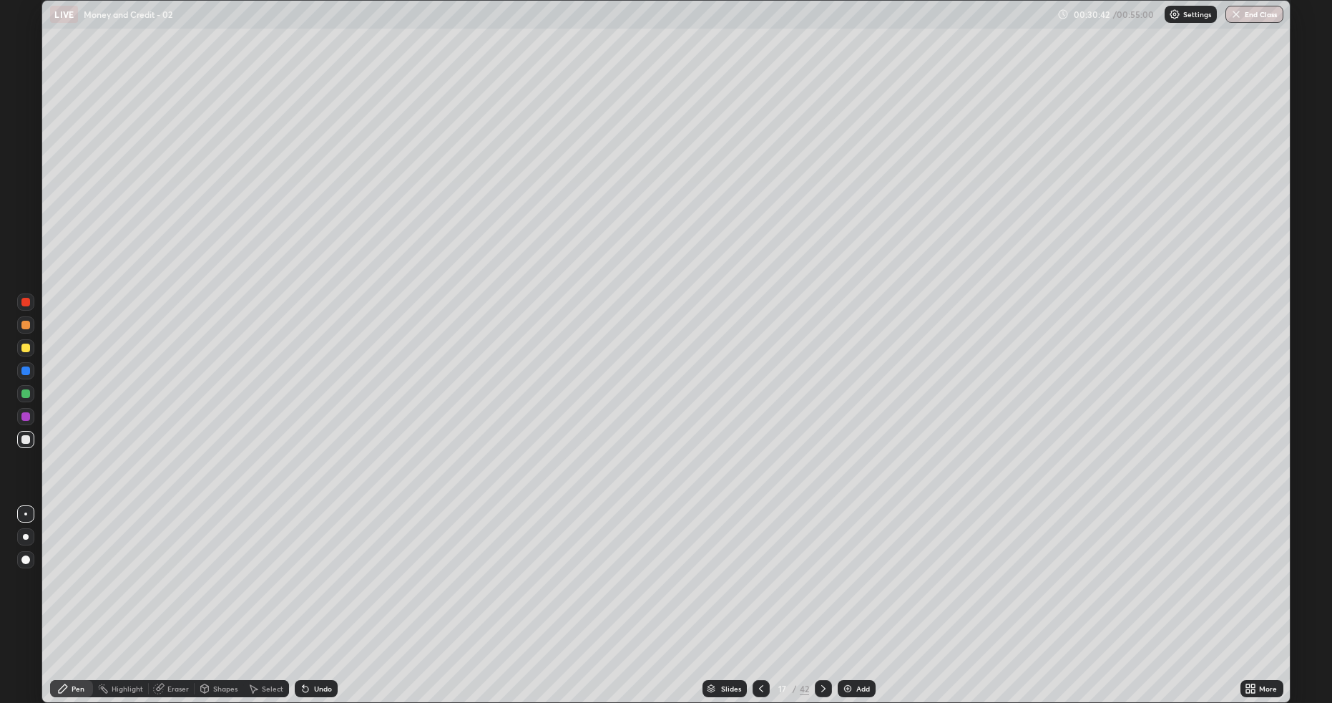
click at [759, 592] on icon at bounding box center [761, 688] width 11 height 11
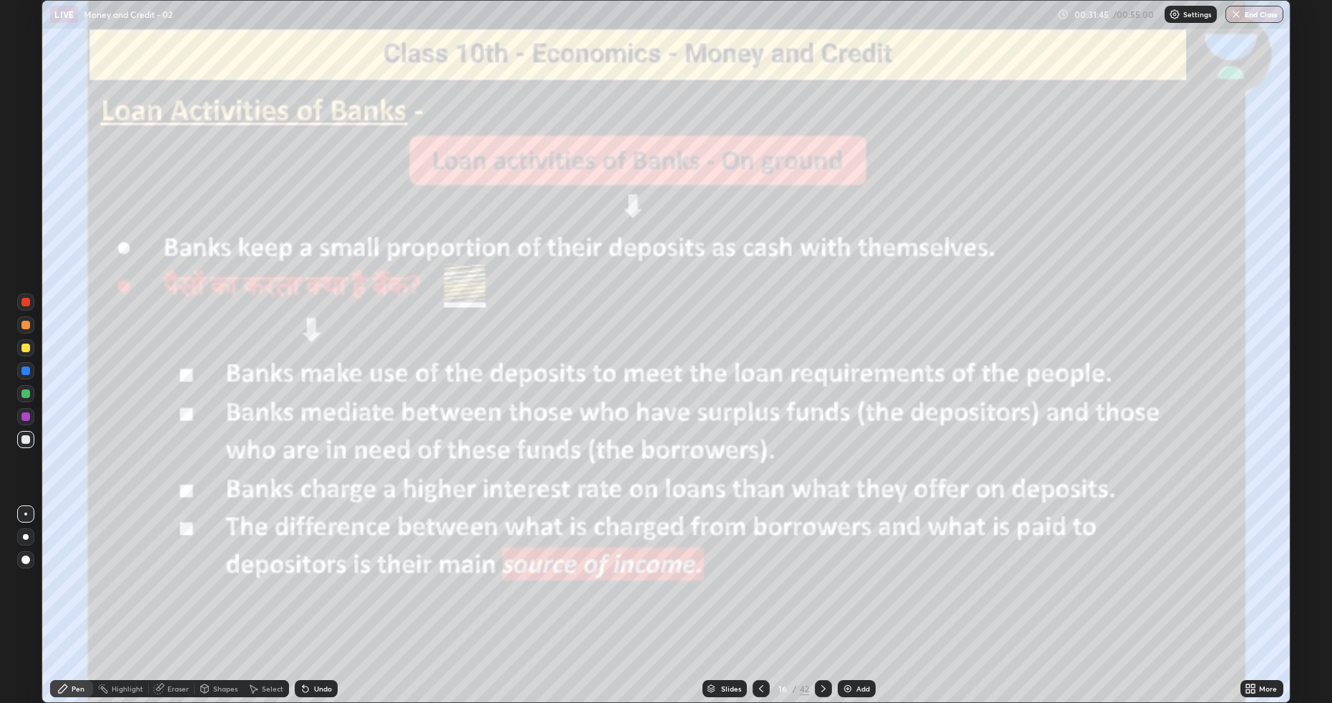
click at [844, 592] on img at bounding box center [847, 688] width 11 height 11
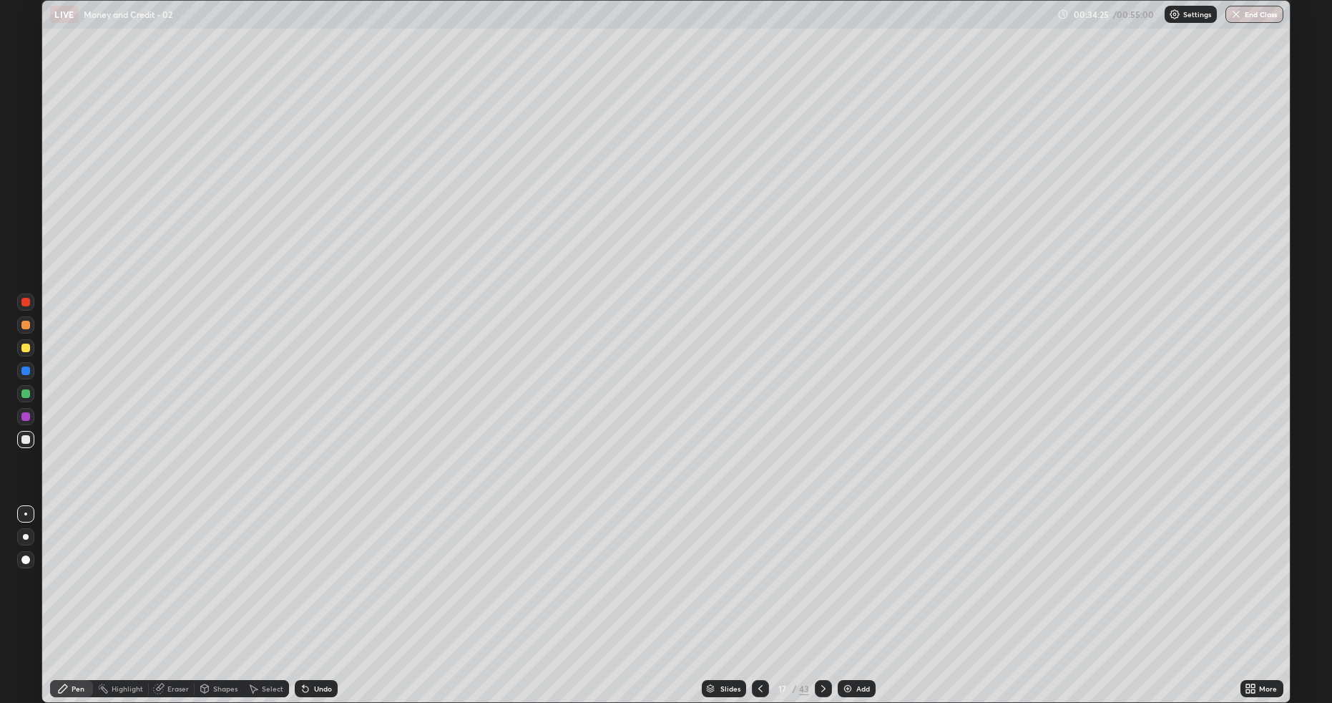
click at [818, 592] on icon at bounding box center [823, 688] width 11 height 11
click at [822, 592] on icon at bounding box center [823, 688] width 11 height 11
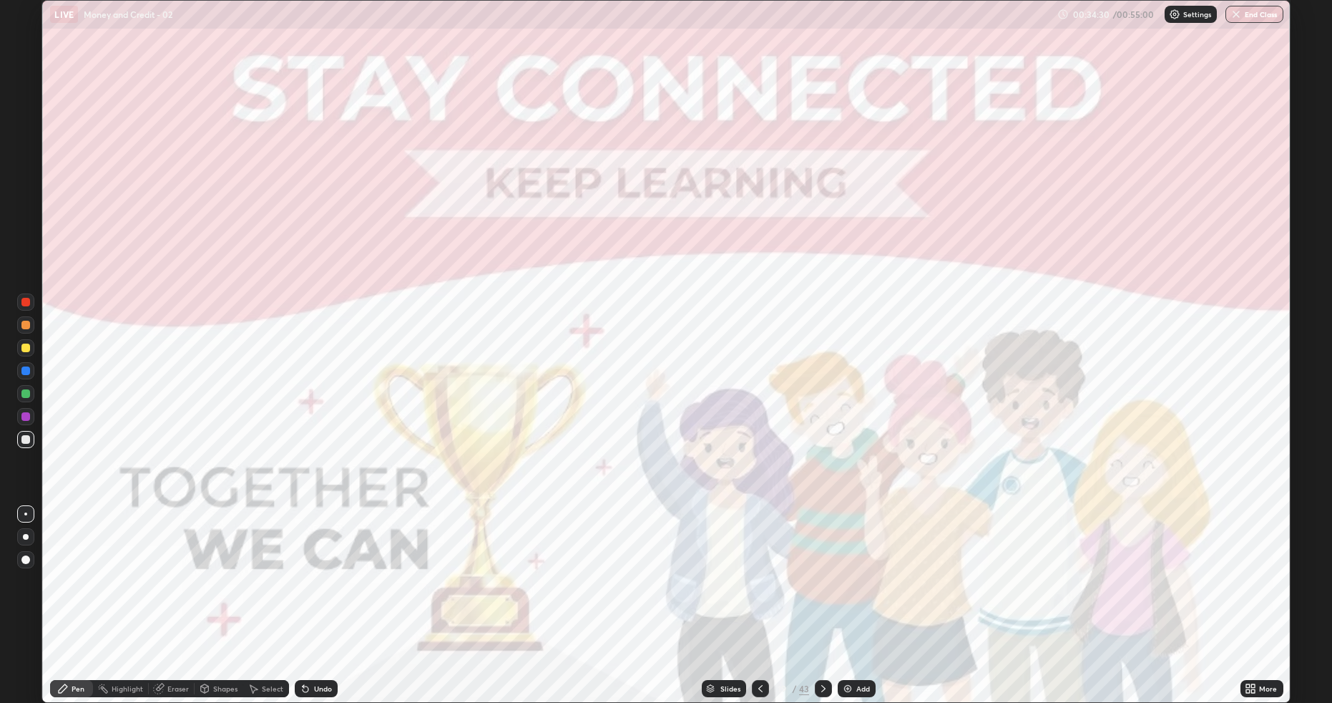
click at [822, 592] on icon at bounding box center [823, 688] width 11 height 11
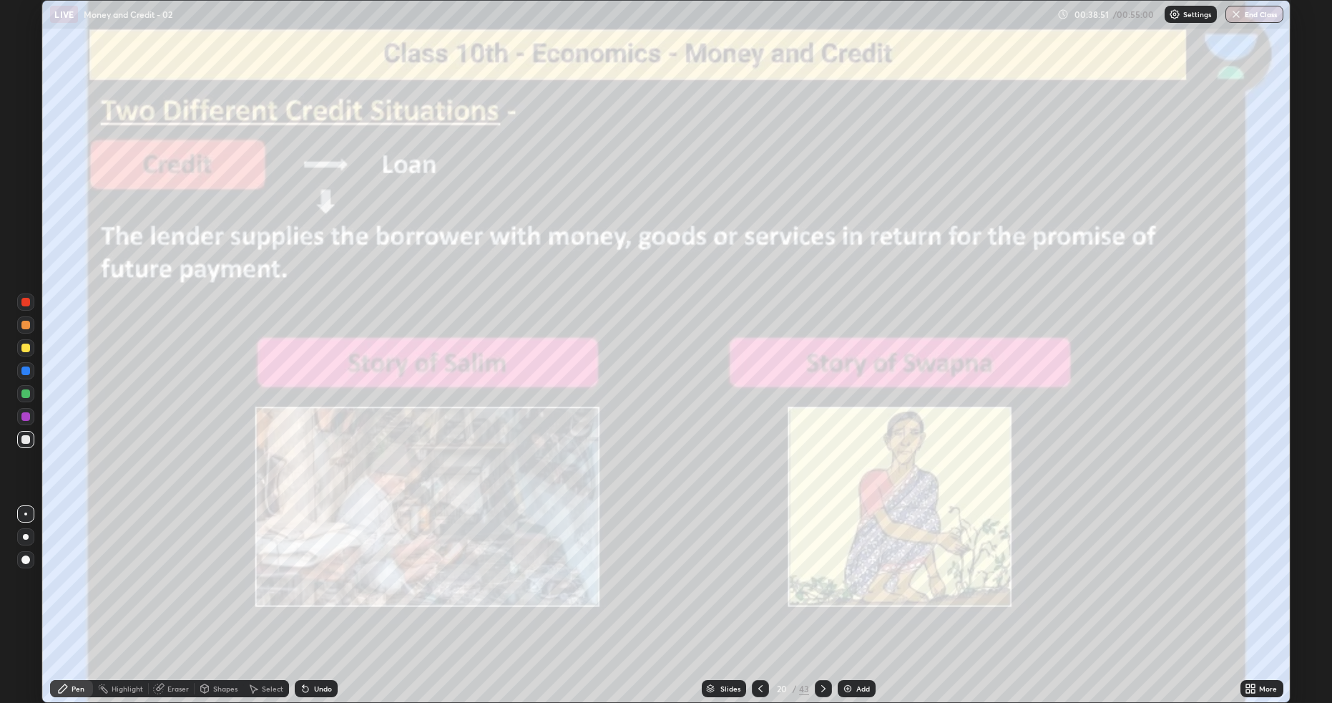
click at [818, 592] on icon at bounding box center [823, 688] width 11 height 11
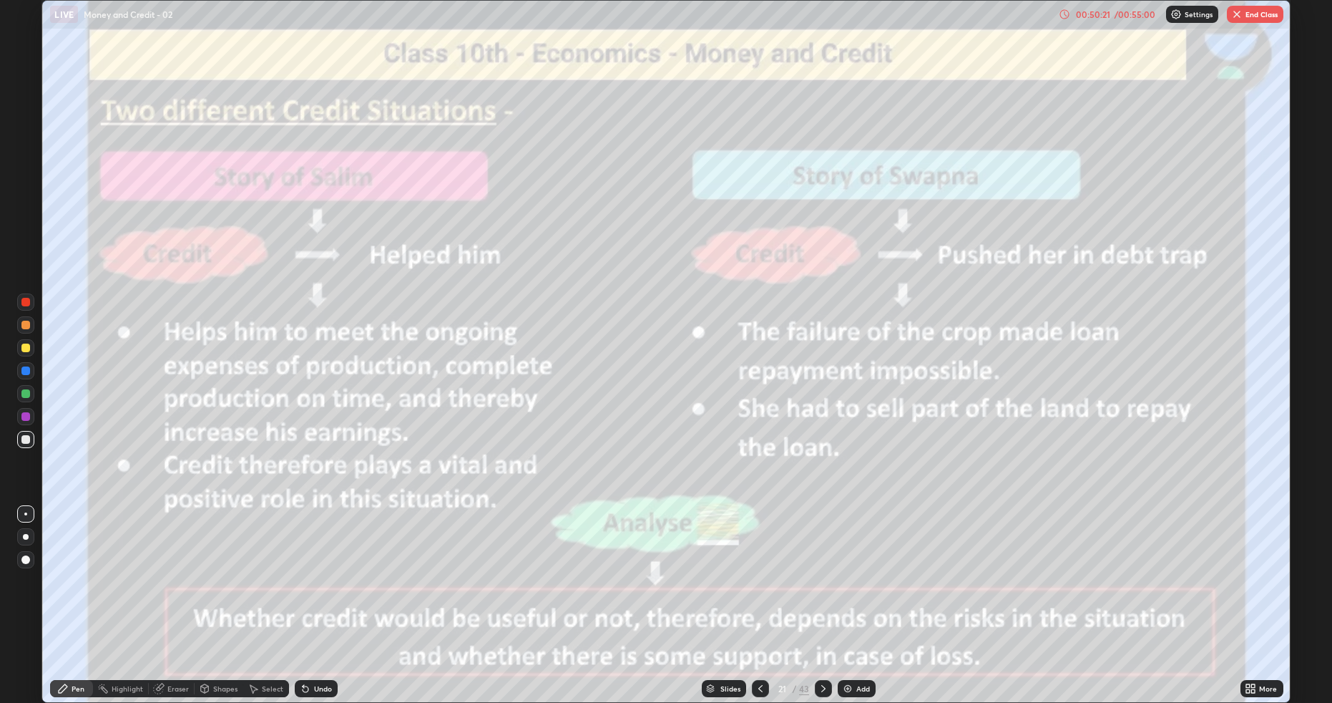
click at [1234, 19] on img "button" at bounding box center [1237, 14] width 11 height 11
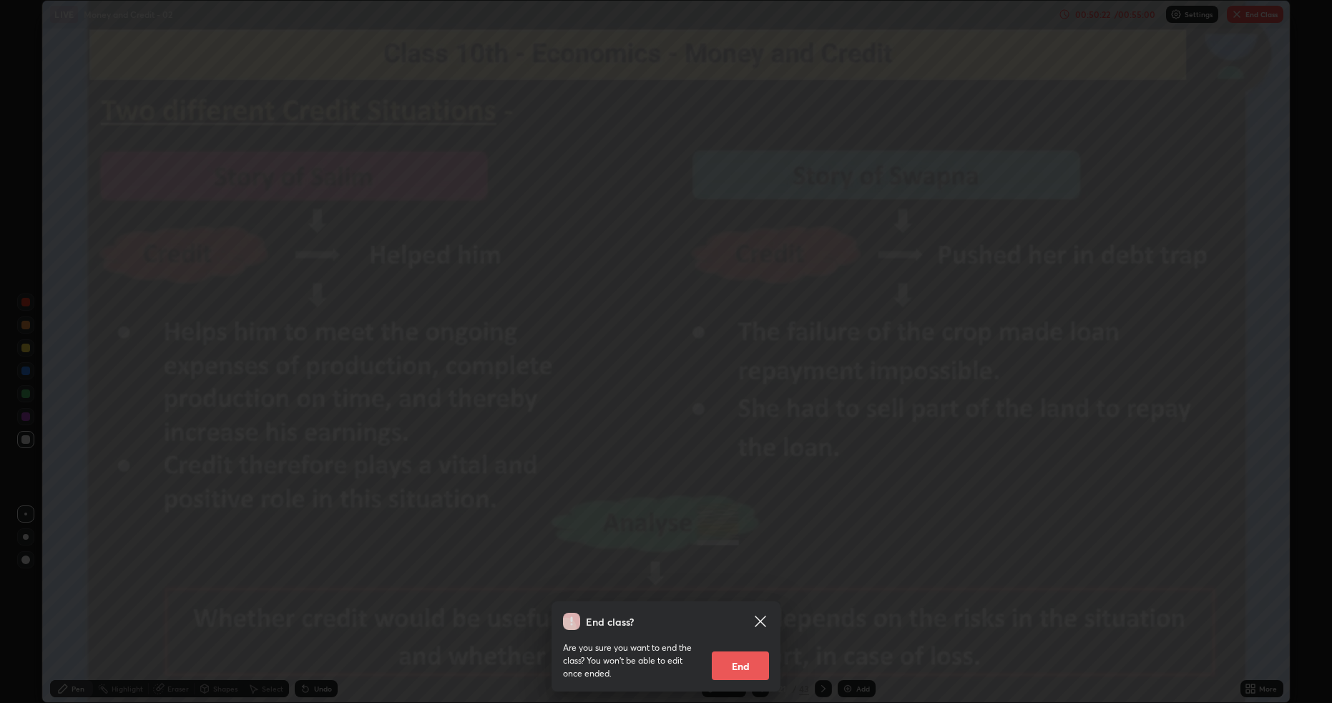
click at [753, 592] on button "End" at bounding box center [740, 665] width 57 height 29
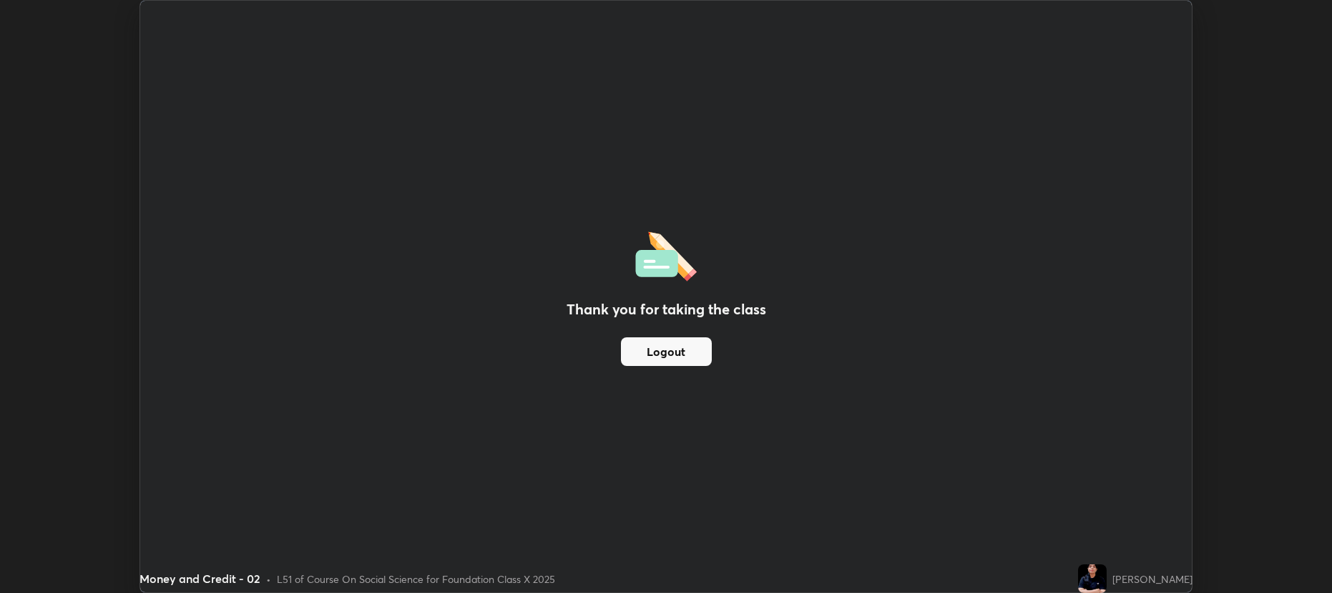
scroll to position [70968, 70228]
